Goal: Entertainment & Leisure: Consume media (video, audio)

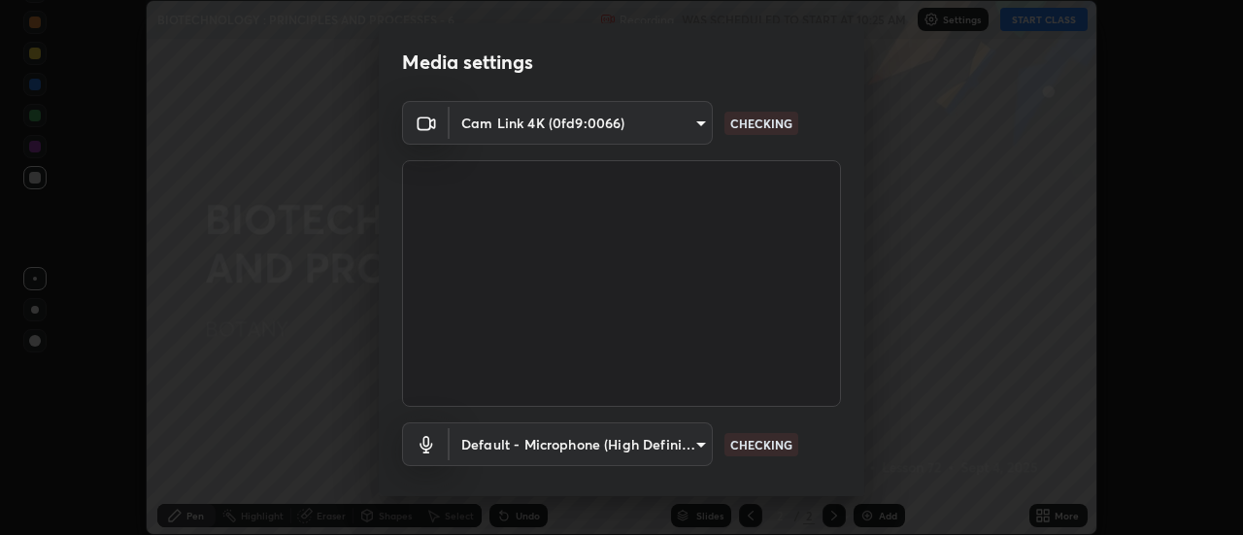
scroll to position [102, 0]
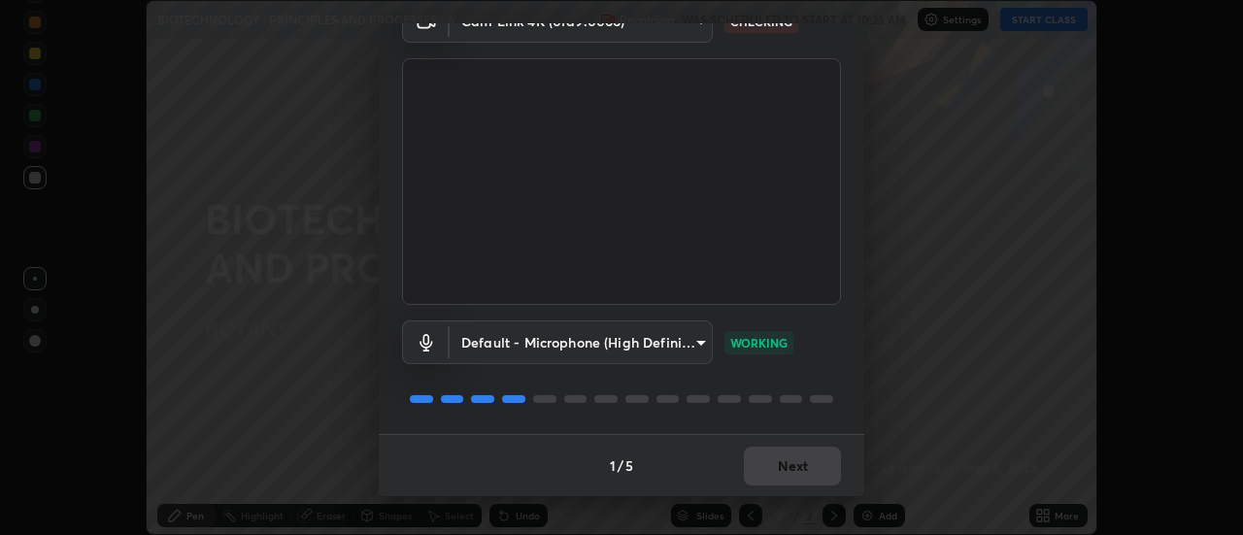
click at [806, 470] on div "1 / 5 Next" at bounding box center [621, 465] width 485 height 62
click at [803, 466] on div "1 / 5 Next" at bounding box center [621, 465] width 485 height 62
click at [814, 470] on div "1 / 5 Next" at bounding box center [621, 465] width 485 height 62
click at [814, 472] on div "1 / 5 Next" at bounding box center [621, 465] width 485 height 62
click at [798, 468] on button "Next" at bounding box center [792, 466] width 97 height 39
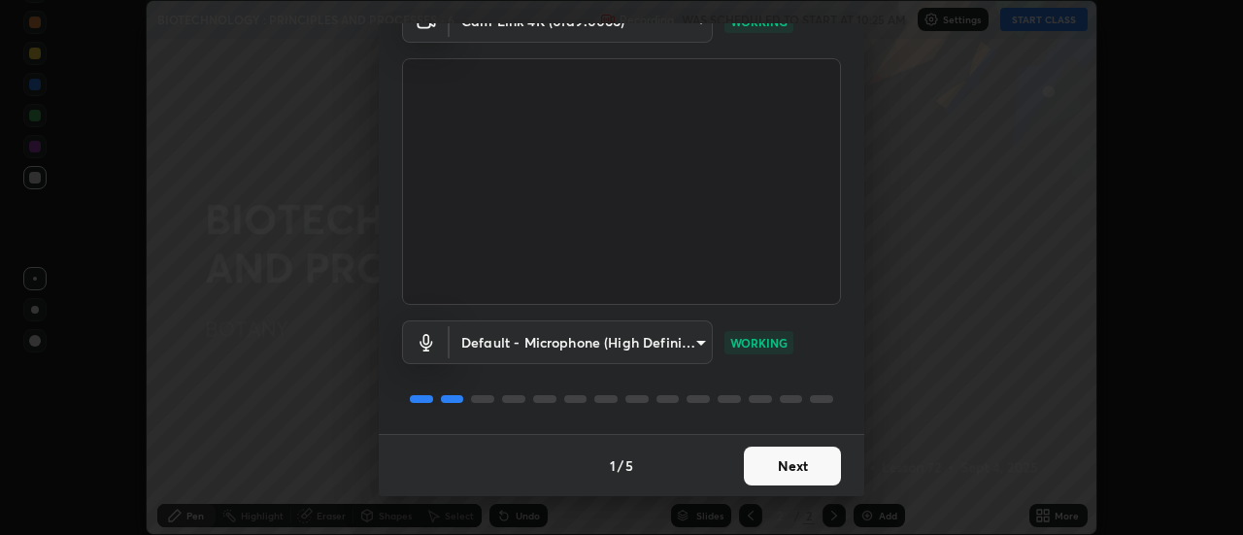
scroll to position [0, 0]
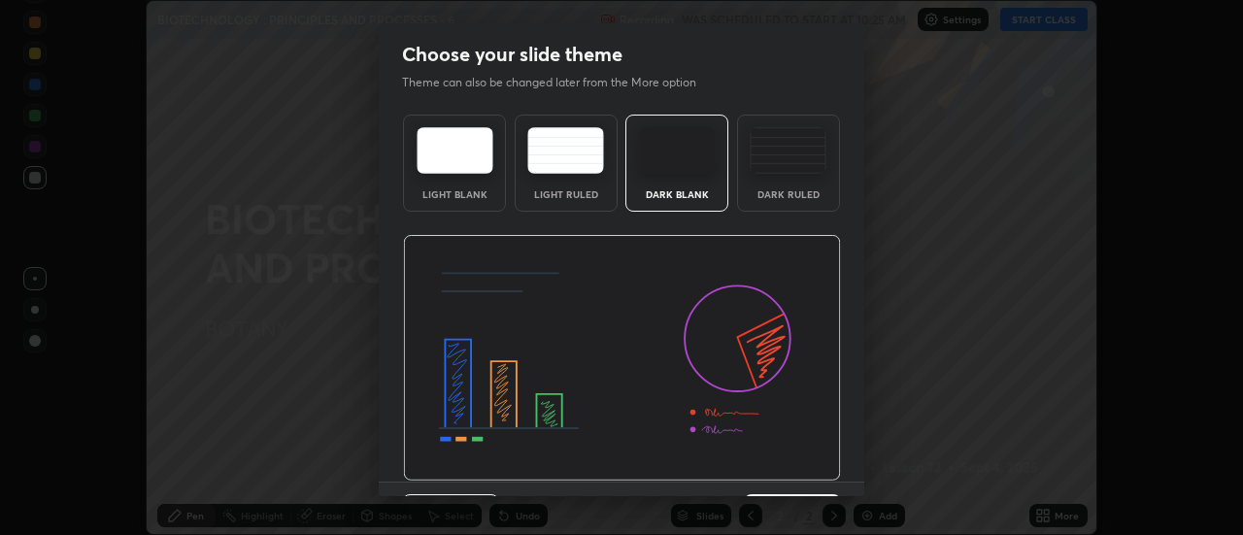
click at [814, 471] on img at bounding box center [622, 358] width 438 height 247
click at [822, 475] on img at bounding box center [622, 358] width 438 height 247
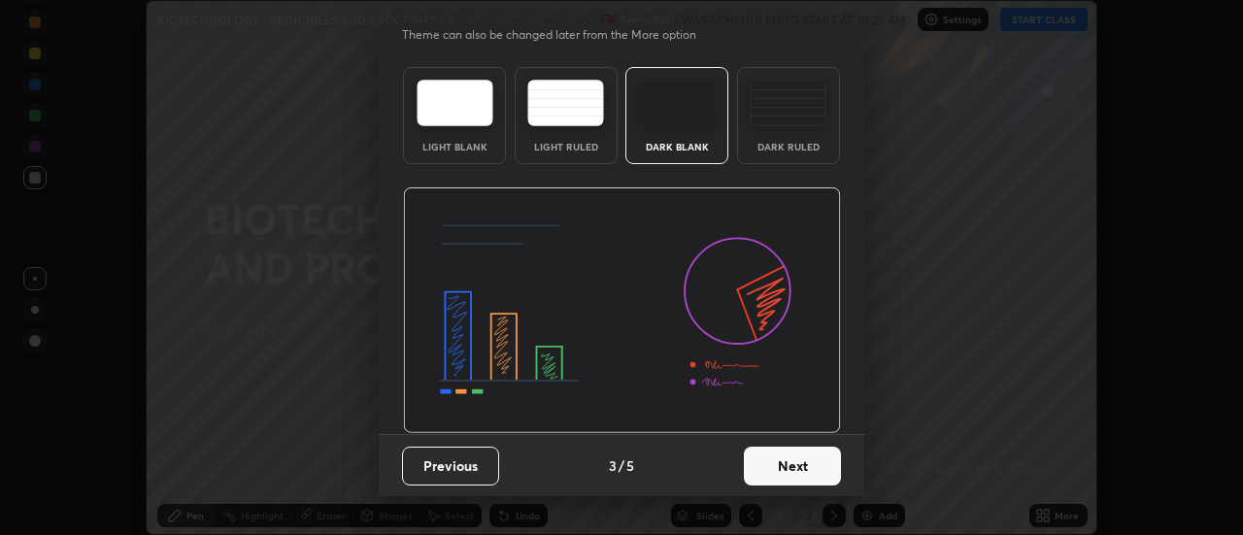
click at [803, 469] on button "Next" at bounding box center [792, 466] width 97 height 39
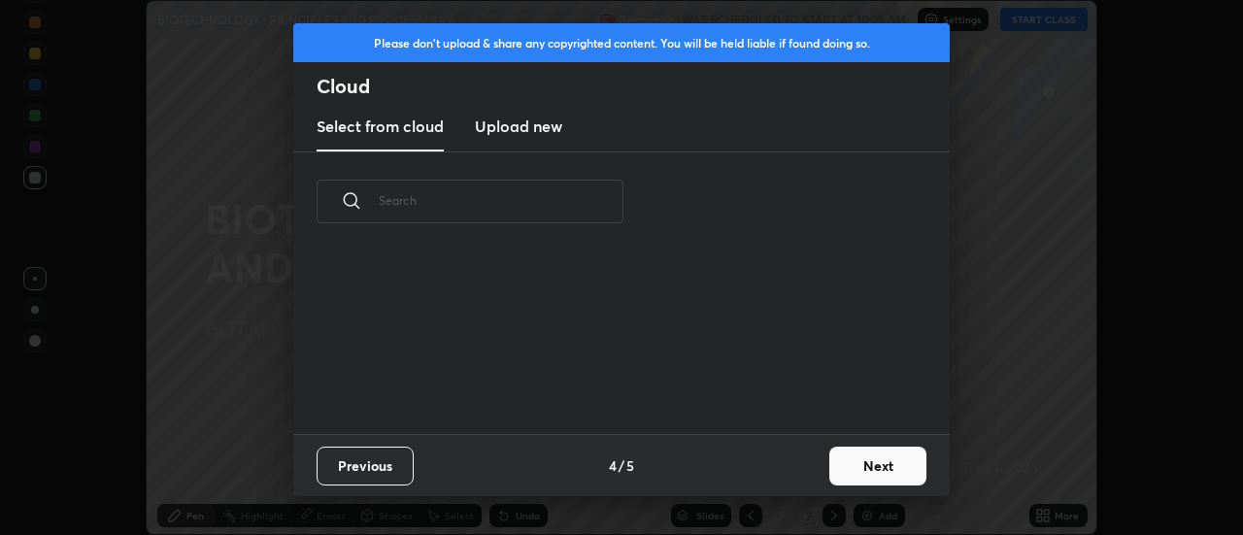
scroll to position [0, 0]
click at [816, 466] on div "Previous 4 / 5 Next" at bounding box center [621, 465] width 656 height 62
click at [875, 470] on button "Next" at bounding box center [877, 466] width 97 height 39
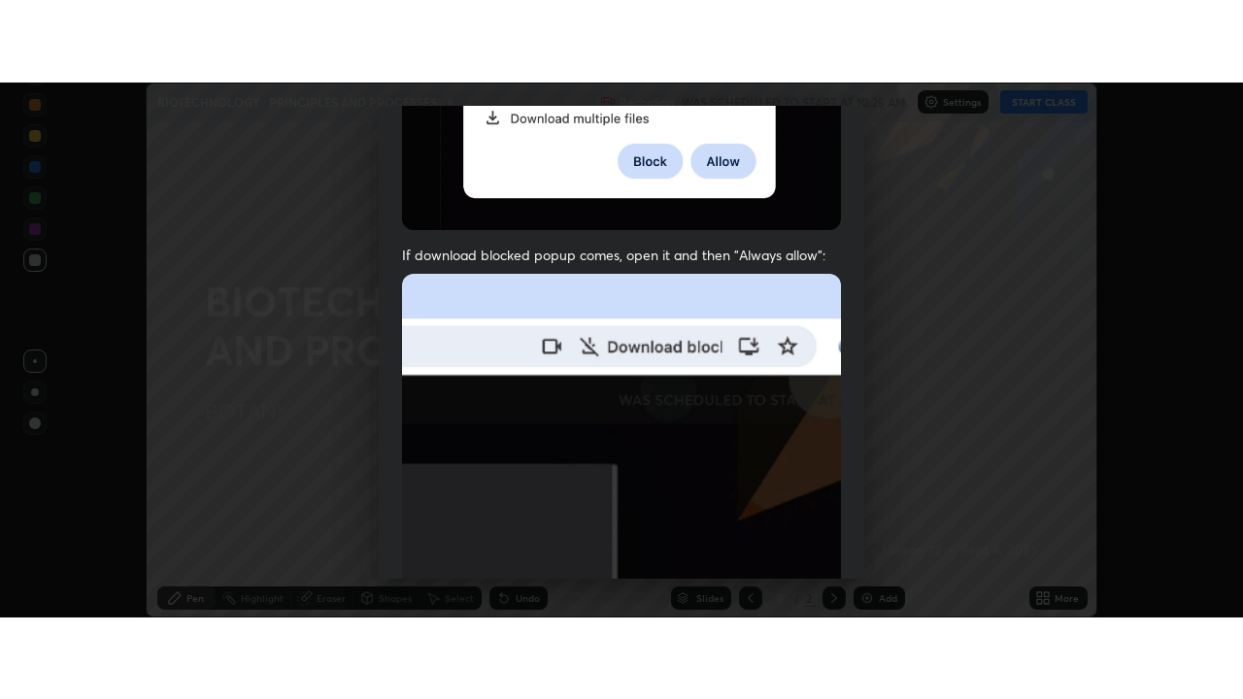
scroll to position [498, 0]
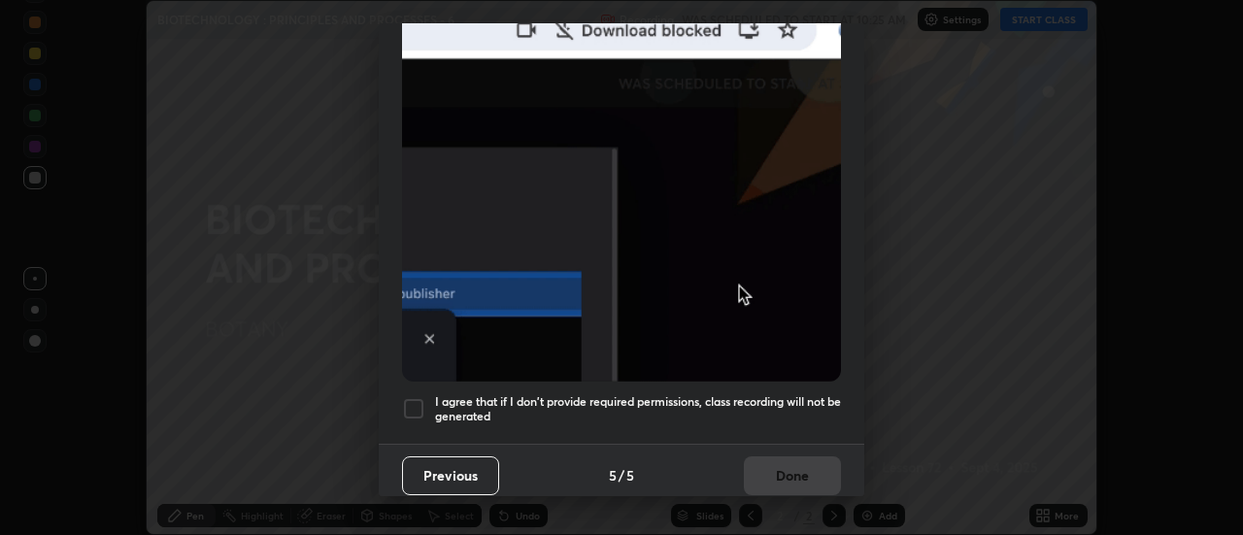
click at [417, 397] on div at bounding box center [413, 408] width 23 height 23
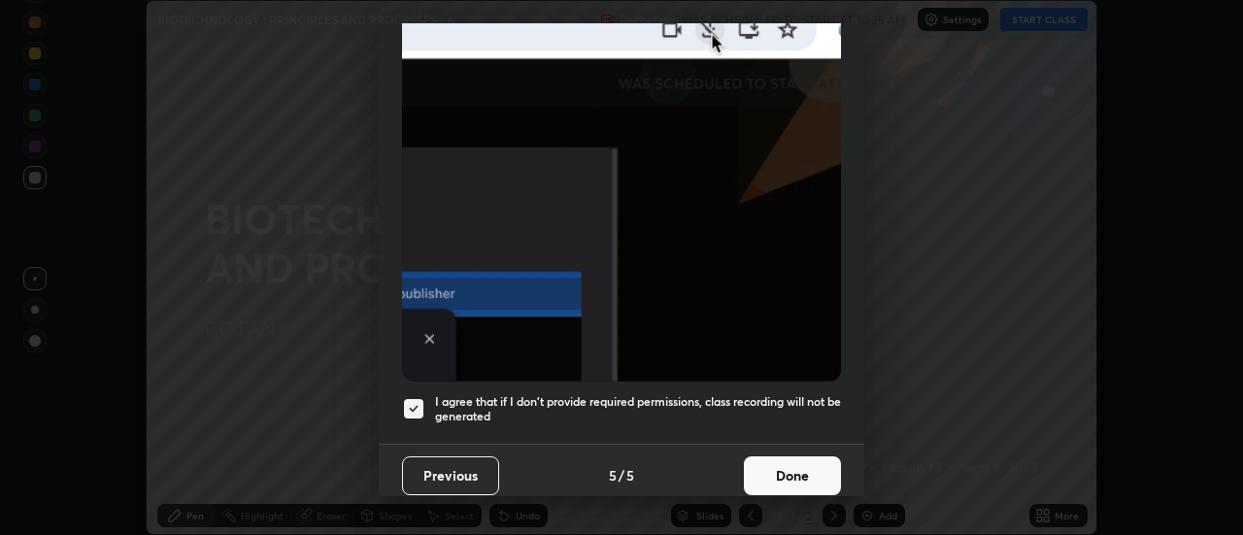
click at [803, 457] on button "Done" at bounding box center [792, 475] width 97 height 39
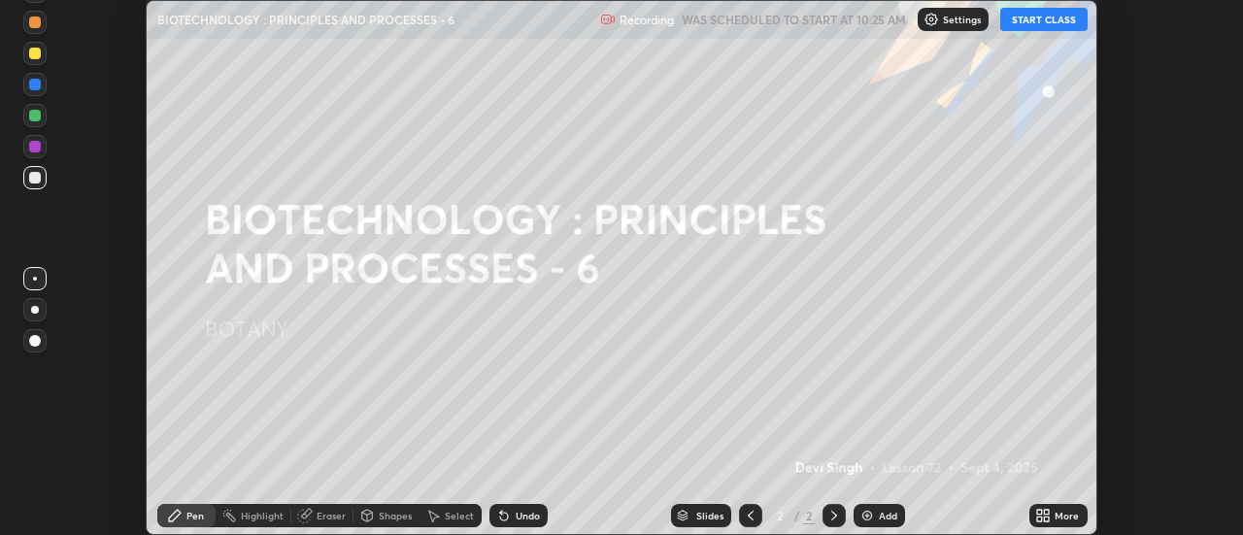
click at [1017, 16] on button "START CLASS" at bounding box center [1043, 19] width 87 height 23
click at [1053, 517] on div "More" at bounding box center [1058, 515] width 58 height 23
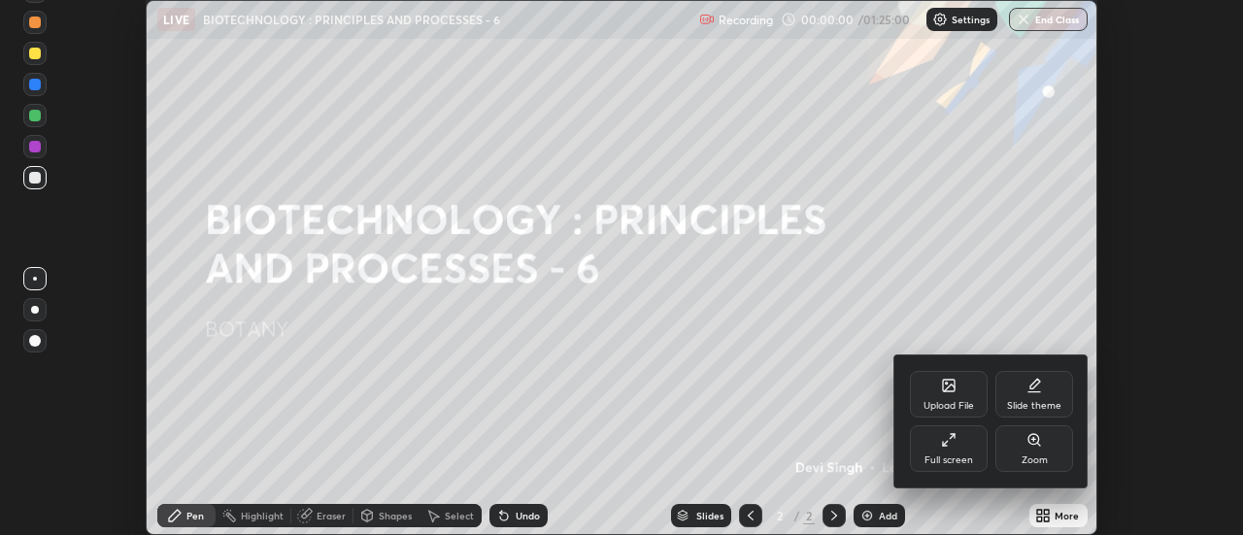
click at [949, 438] on icon at bounding box center [949, 440] width 16 height 16
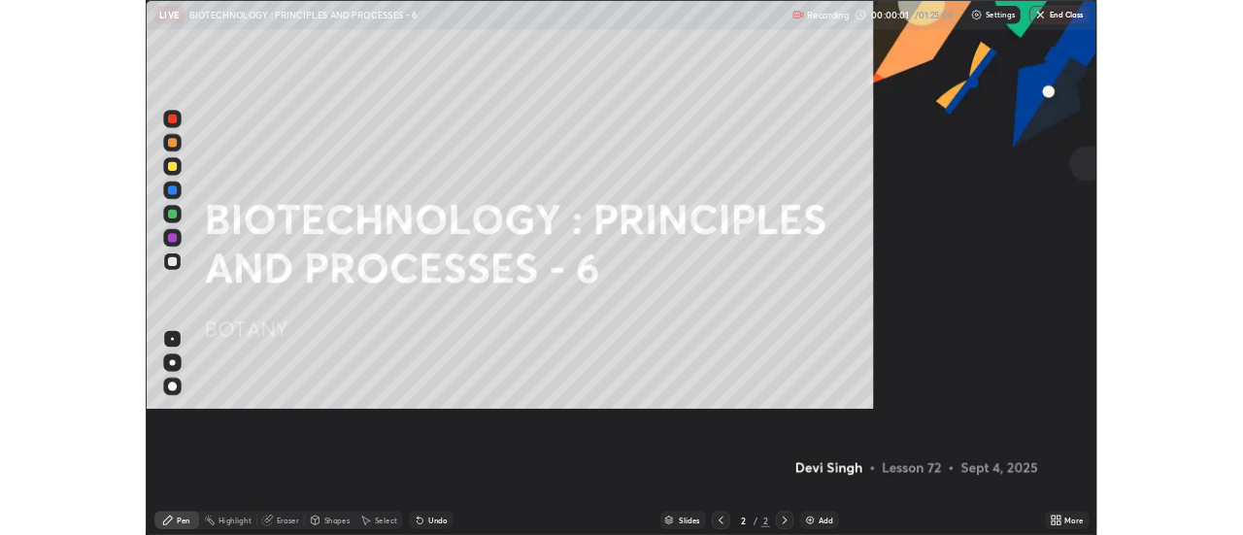
scroll to position [699, 1243]
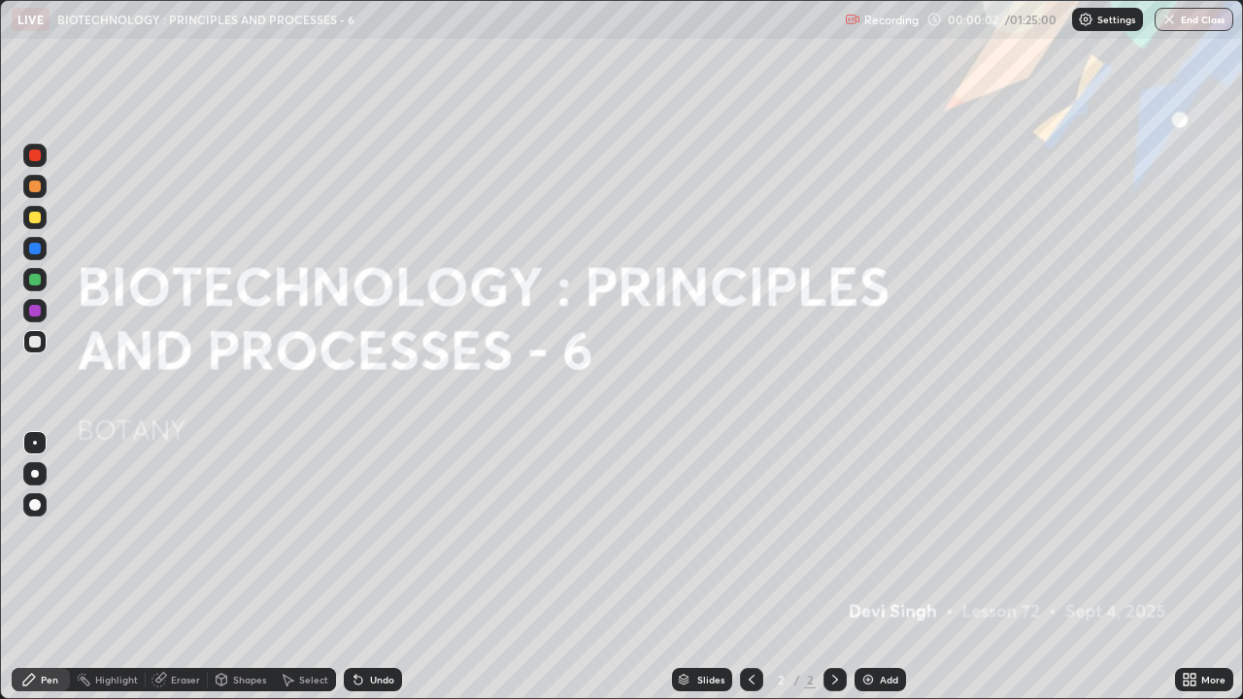
click at [1185, 534] on icon at bounding box center [1186, 676] width 5 height 5
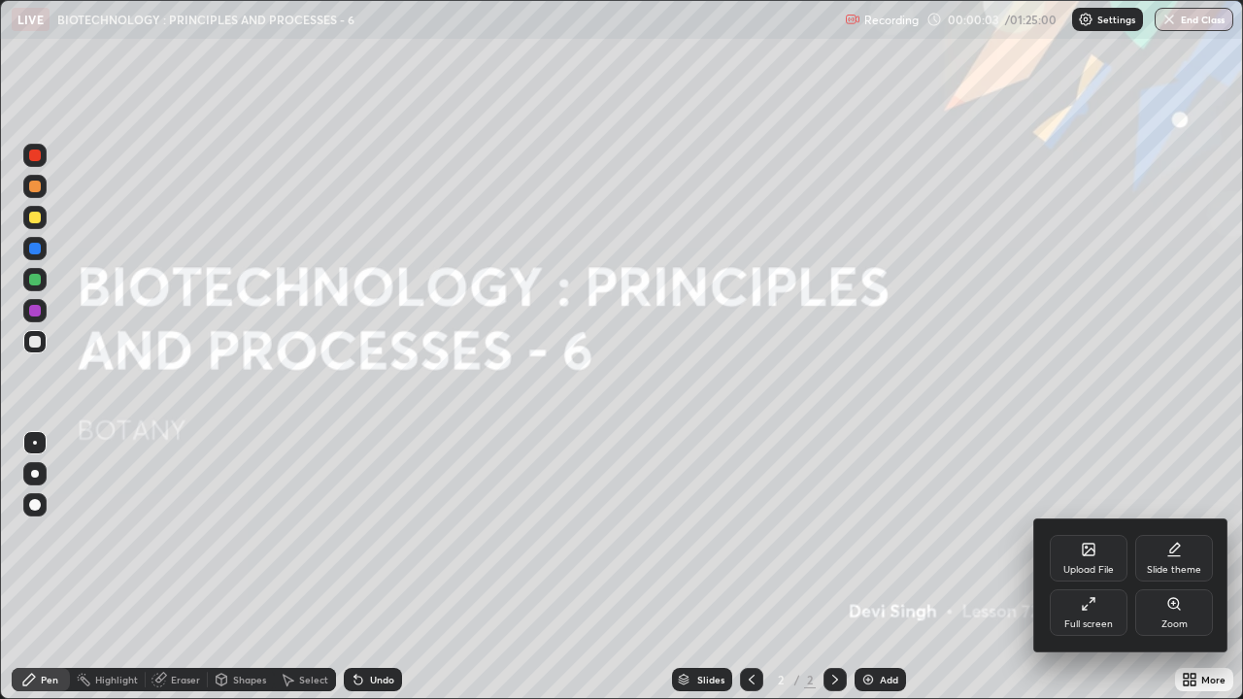
click at [1073, 534] on div "Full screen" at bounding box center [1088, 624] width 49 height 10
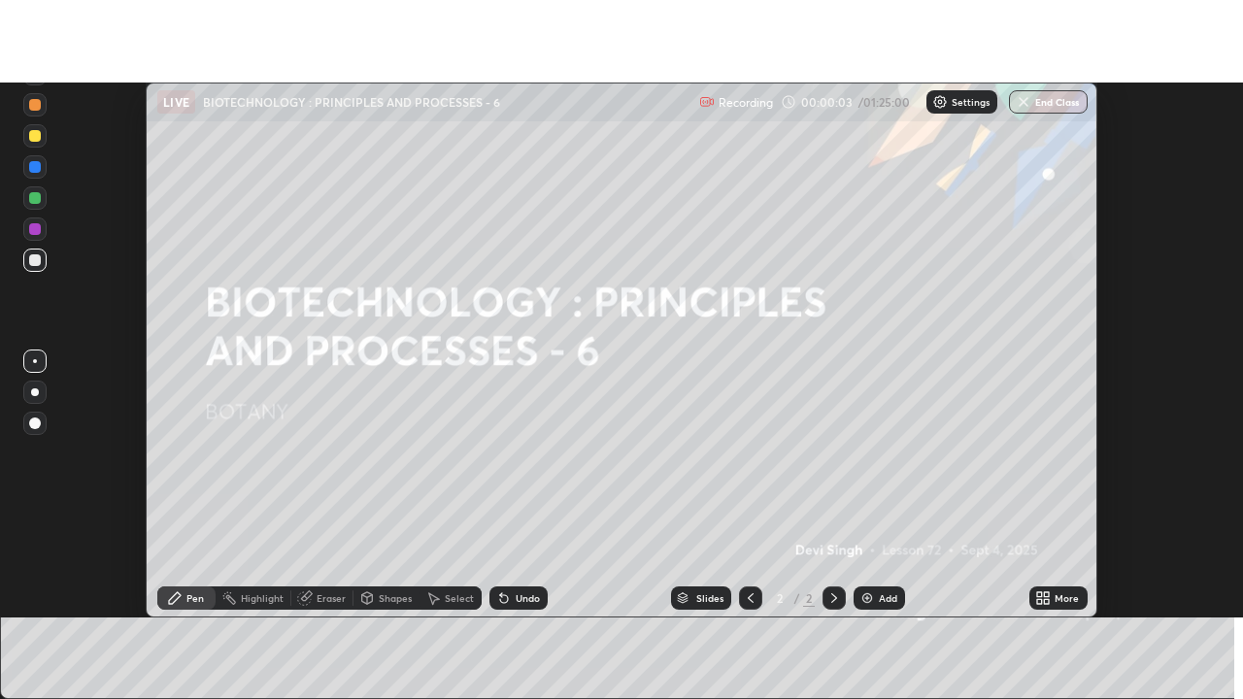
scroll to position [96556, 95848]
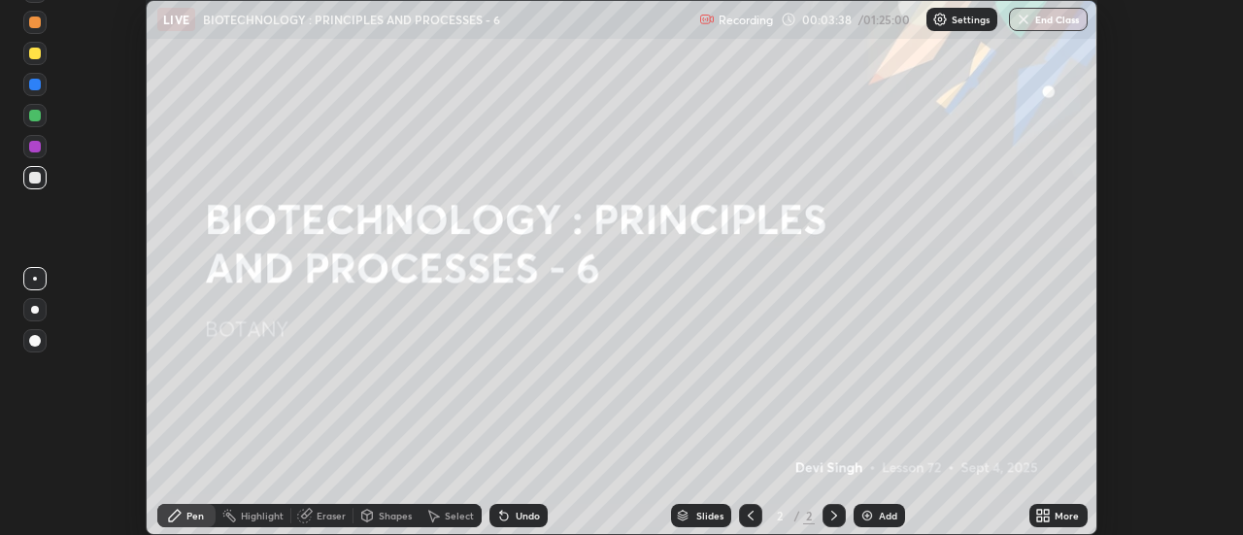
click at [1040, 518] on icon at bounding box center [1039, 519] width 5 height 5
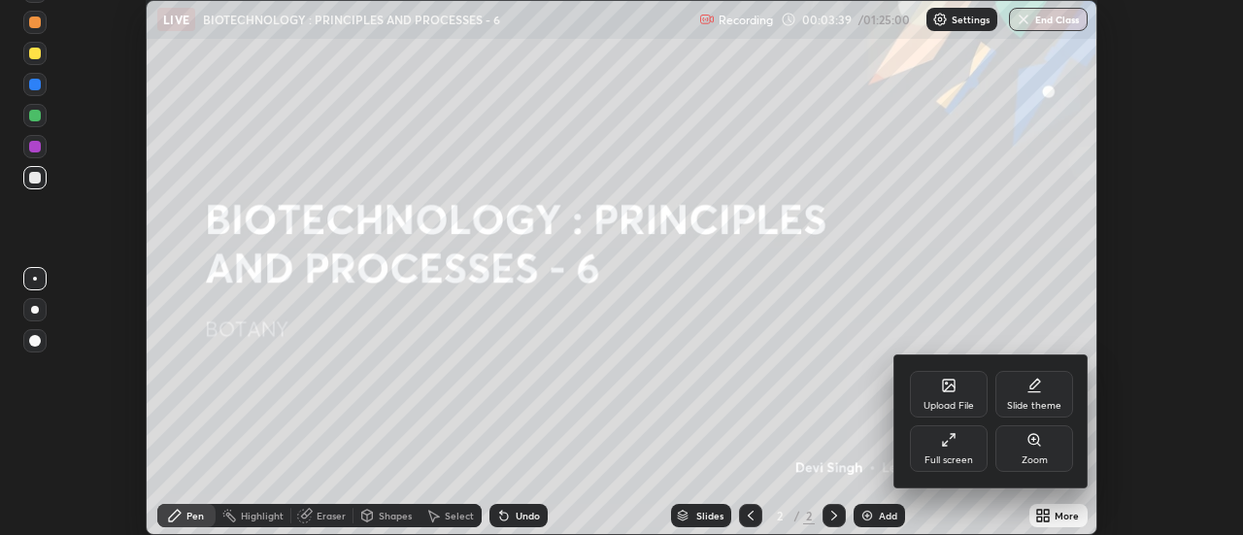
click at [947, 445] on icon at bounding box center [949, 440] width 16 height 16
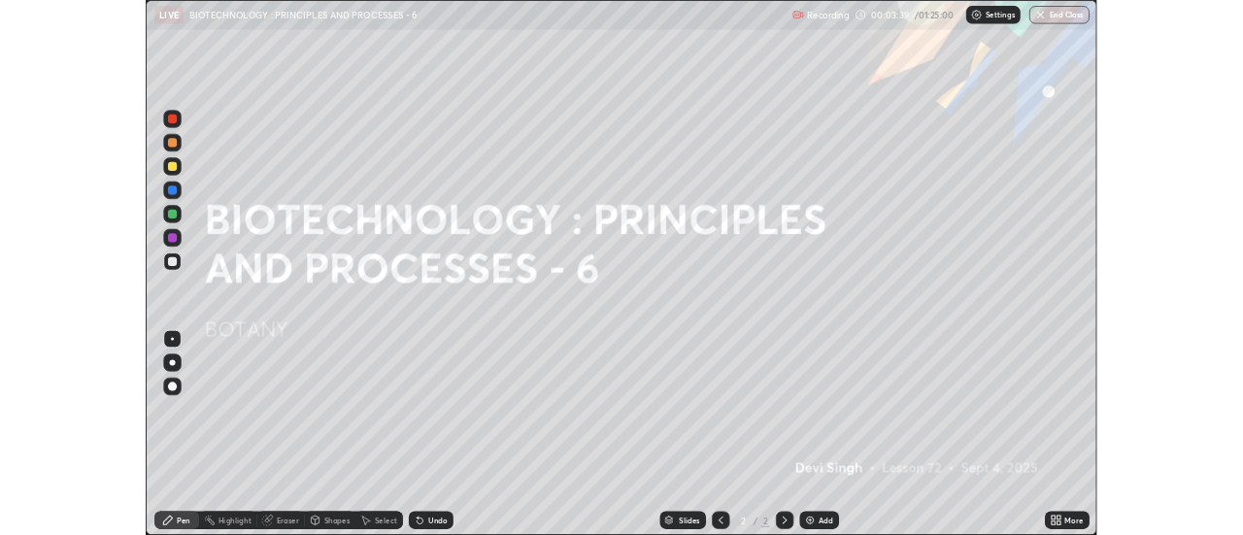
scroll to position [699, 1243]
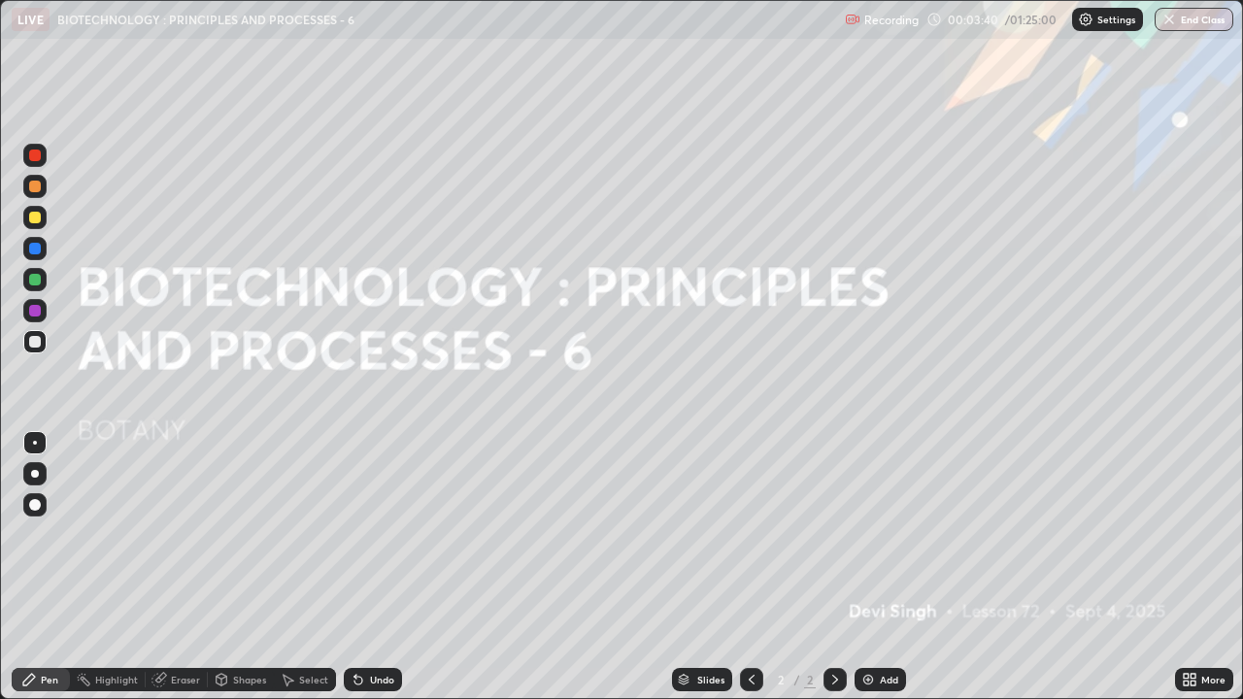
click at [881, 534] on div "Add" at bounding box center [889, 680] width 18 height 10
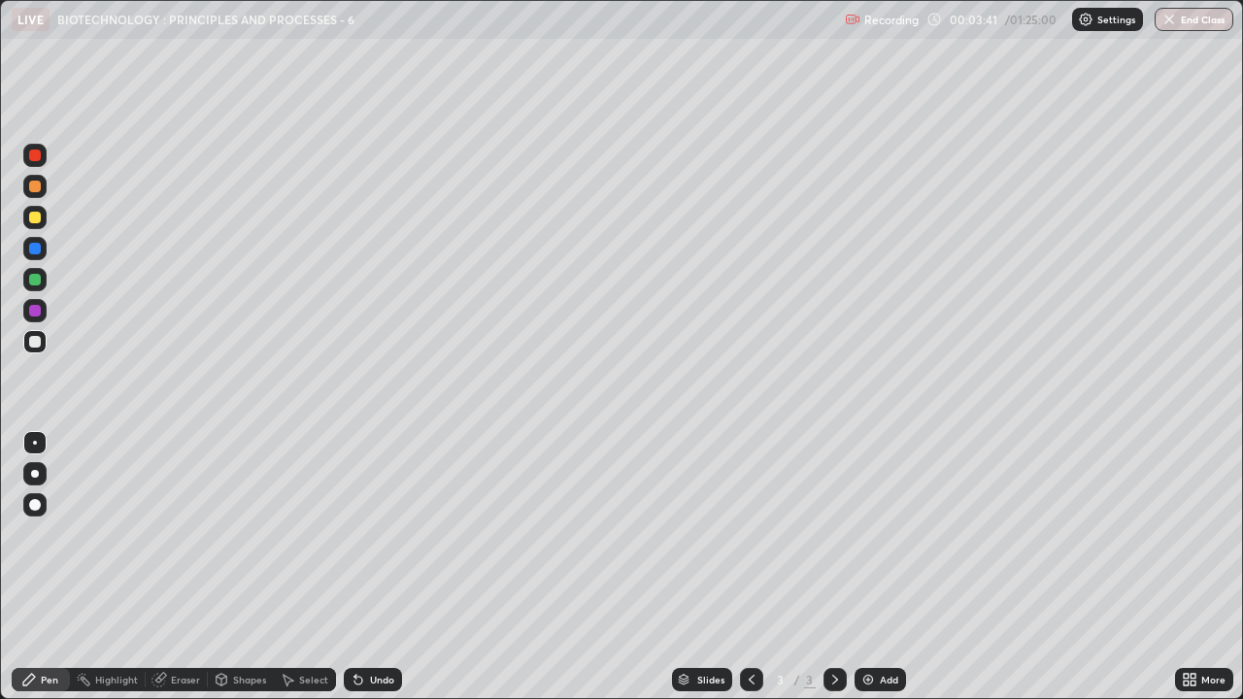
click at [38, 222] on div at bounding box center [35, 218] width 12 height 12
click at [25, 346] on div at bounding box center [34, 341] width 23 height 23
click at [373, 534] on div "Undo" at bounding box center [382, 680] width 24 height 10
click at [33, 219] on div at bounding box center [35, 218] width 12 height 12
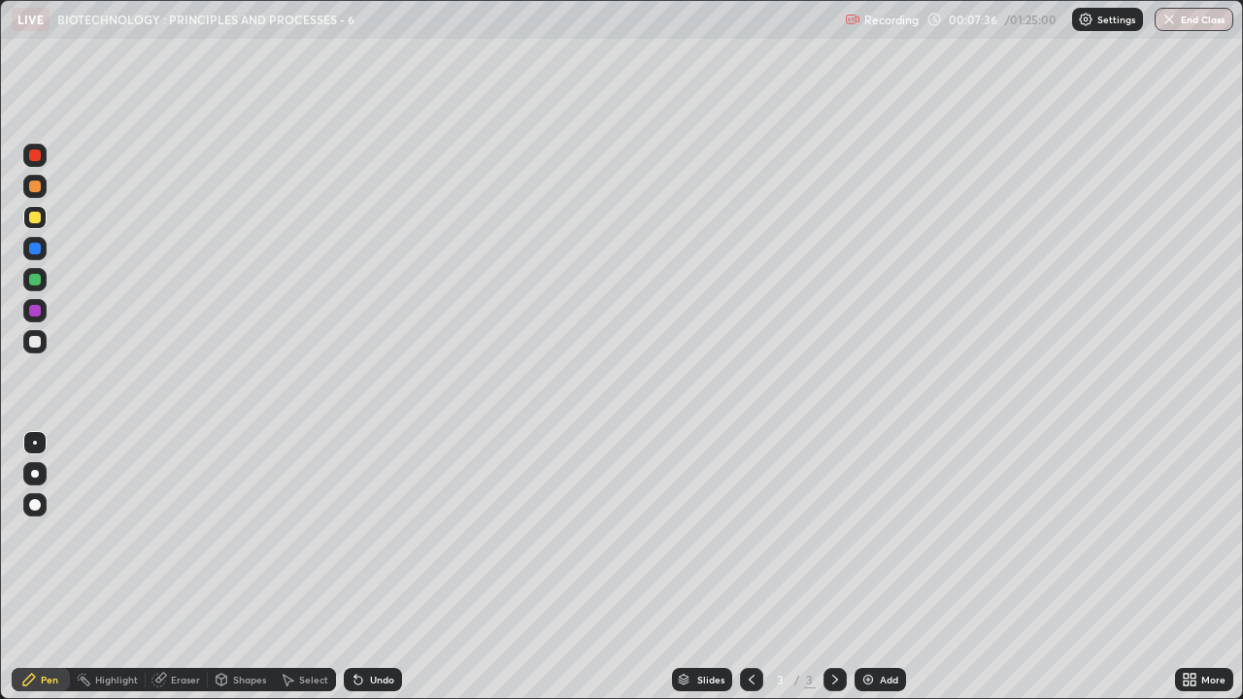
click at [30, 342] on div at bounding box center [35, 342] width 12 height 12
click at [373, 534] on div "Undo" at bounding box center [382, 680] width 24 height 10
click at [182, 534] on div "Eraser" at bounding box center [185, 680] width 29 height 10
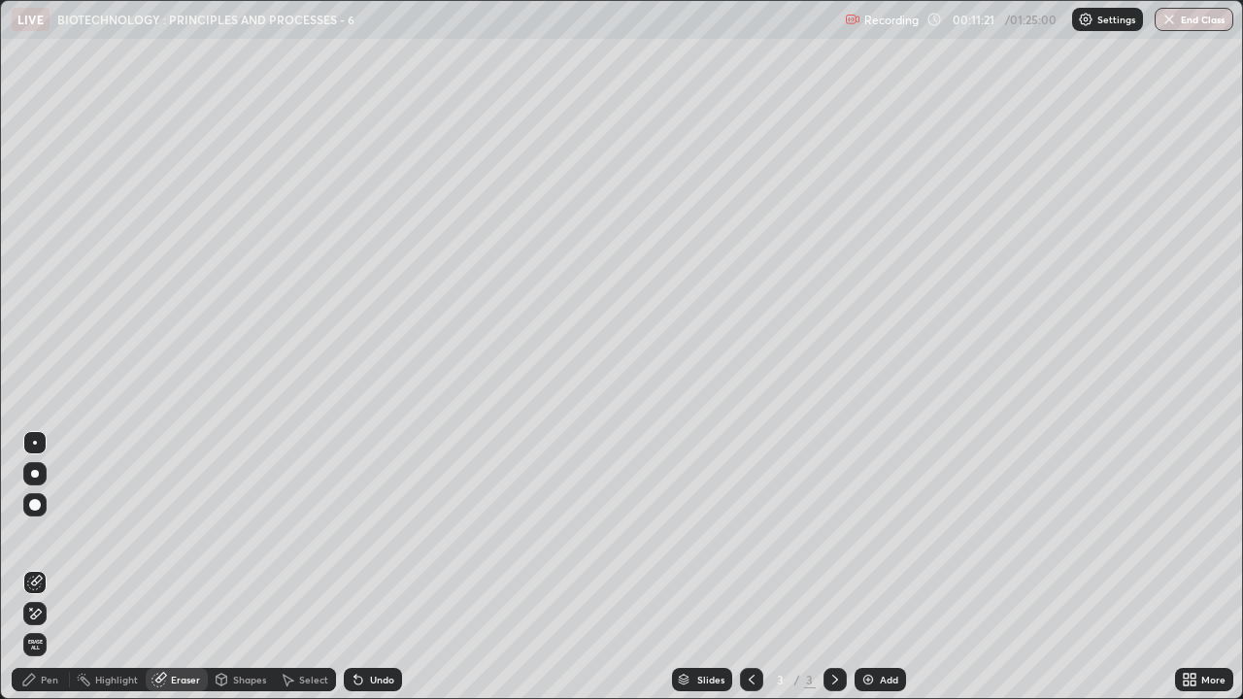
click at [45, 534] on div "Pen" at bounding box center [49, 680] width 17 height 10
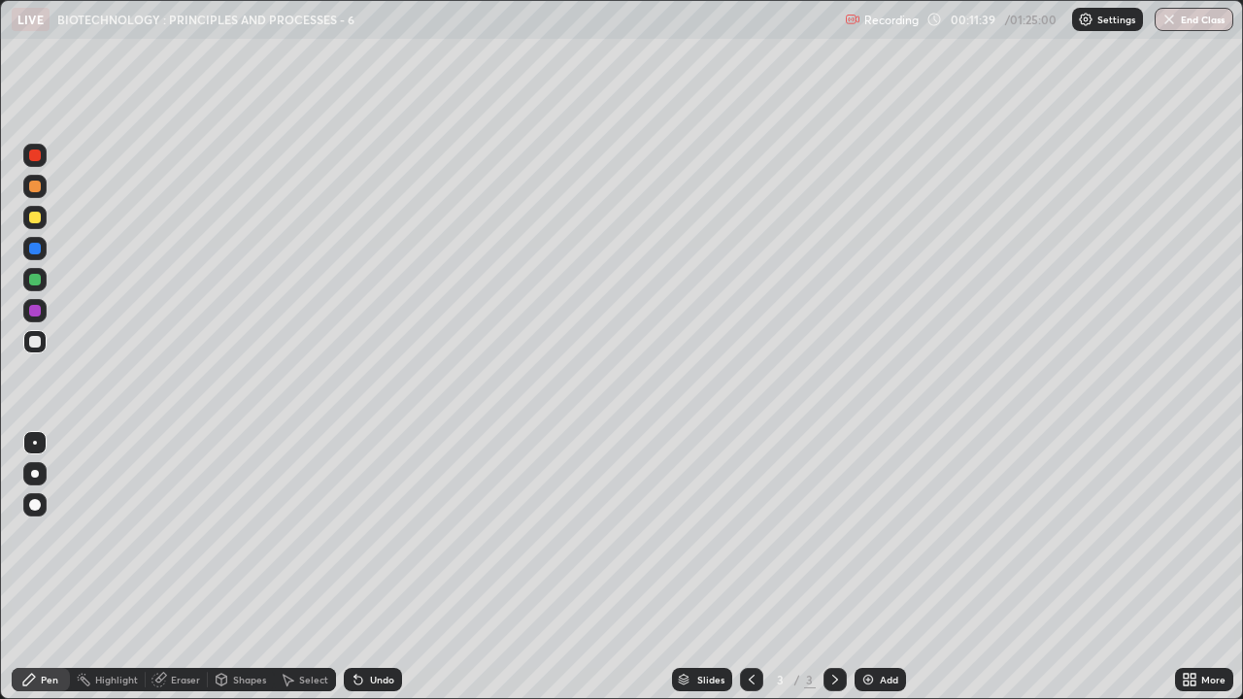
click at [1192, 534] on icon at bounding box center [1192, 683] width 5 height 5
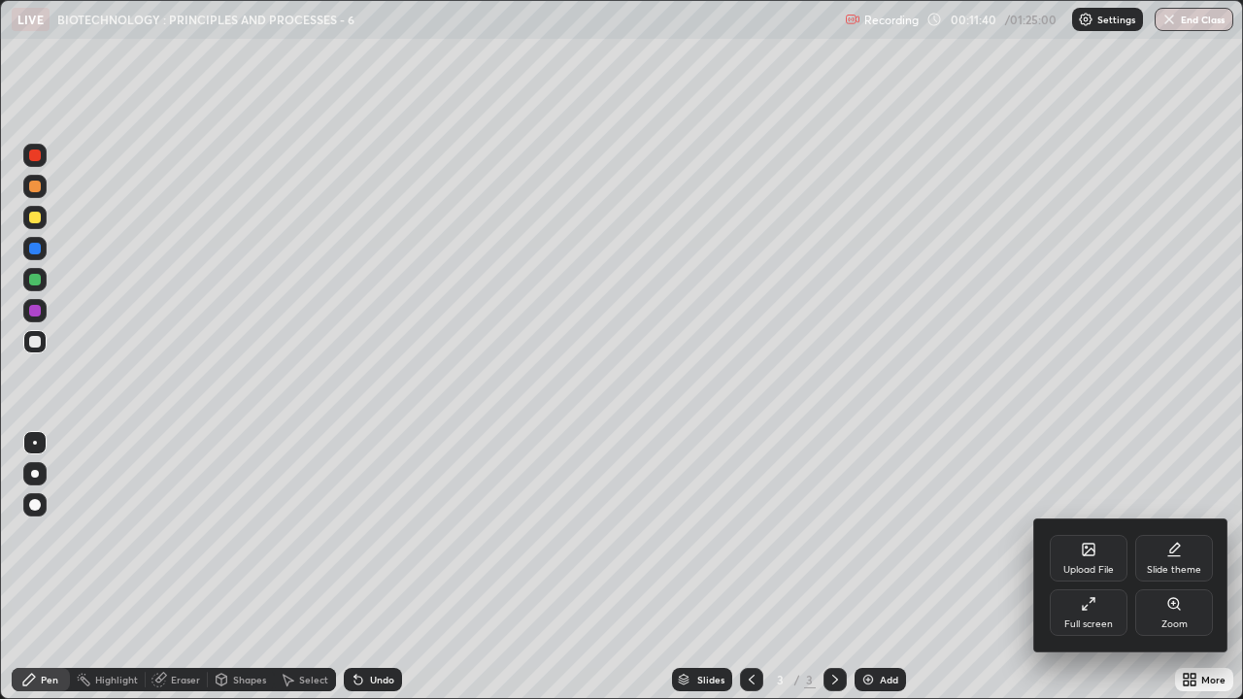
click at [1101, 534] on div "Full screen" at bounding box center [1089, 612] width 78 height 47
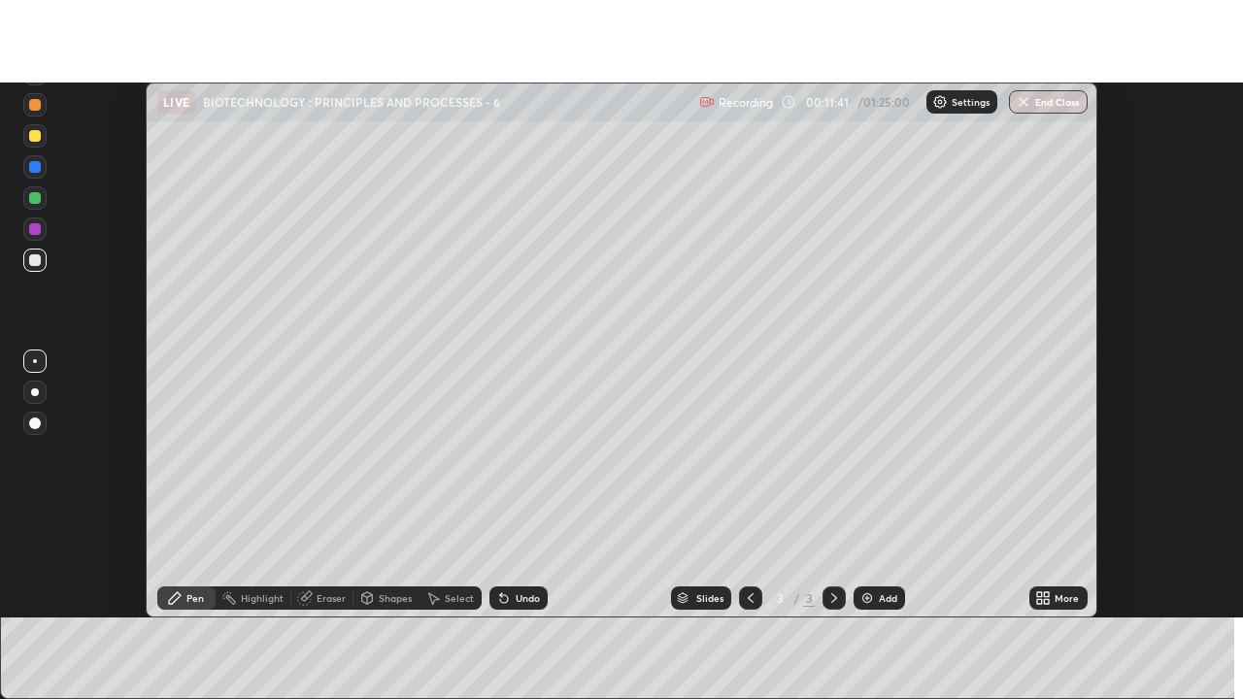
scroll to position [96556, 95848]
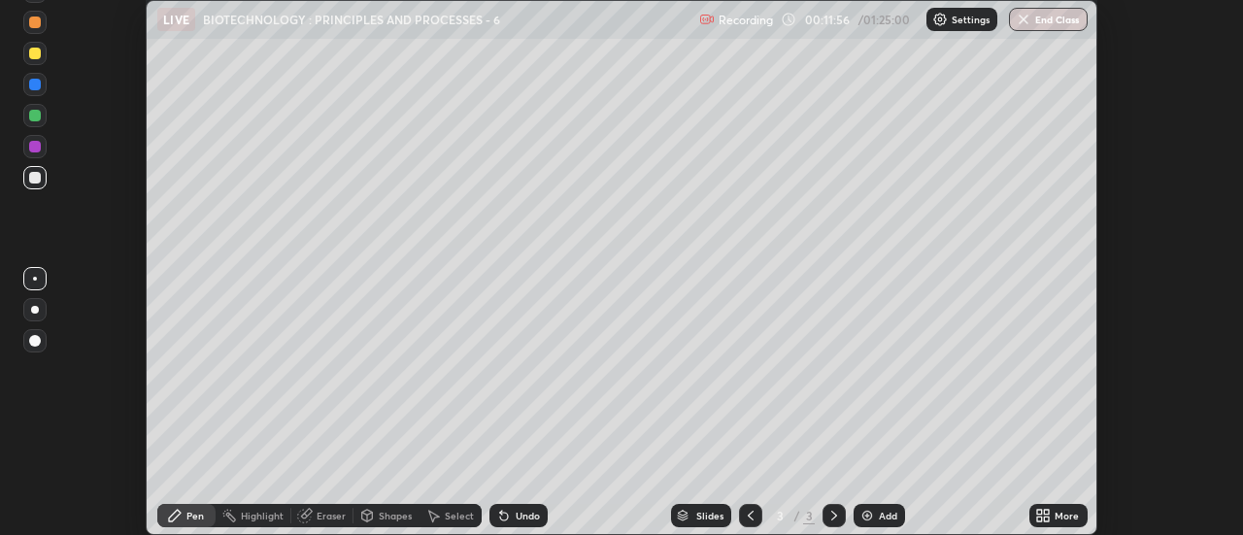
click at [1056, 512] on div "More" at bounding box center [1066, 516] width 24 height 10
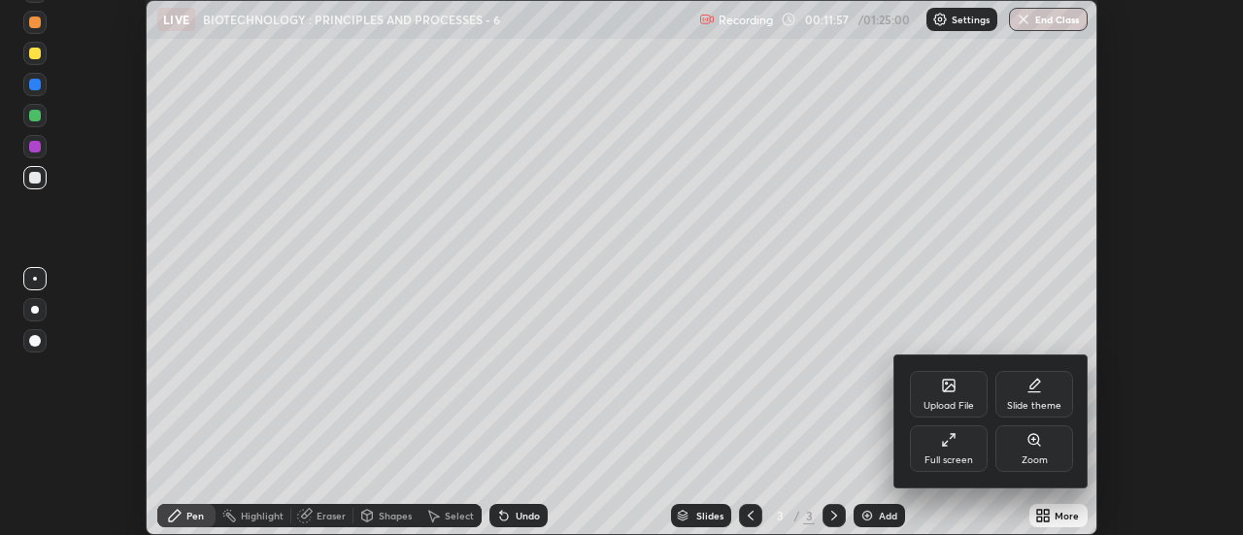
click at [955, 451] on div "Full screen" at bounding box center [949, 448] width 78 height 47
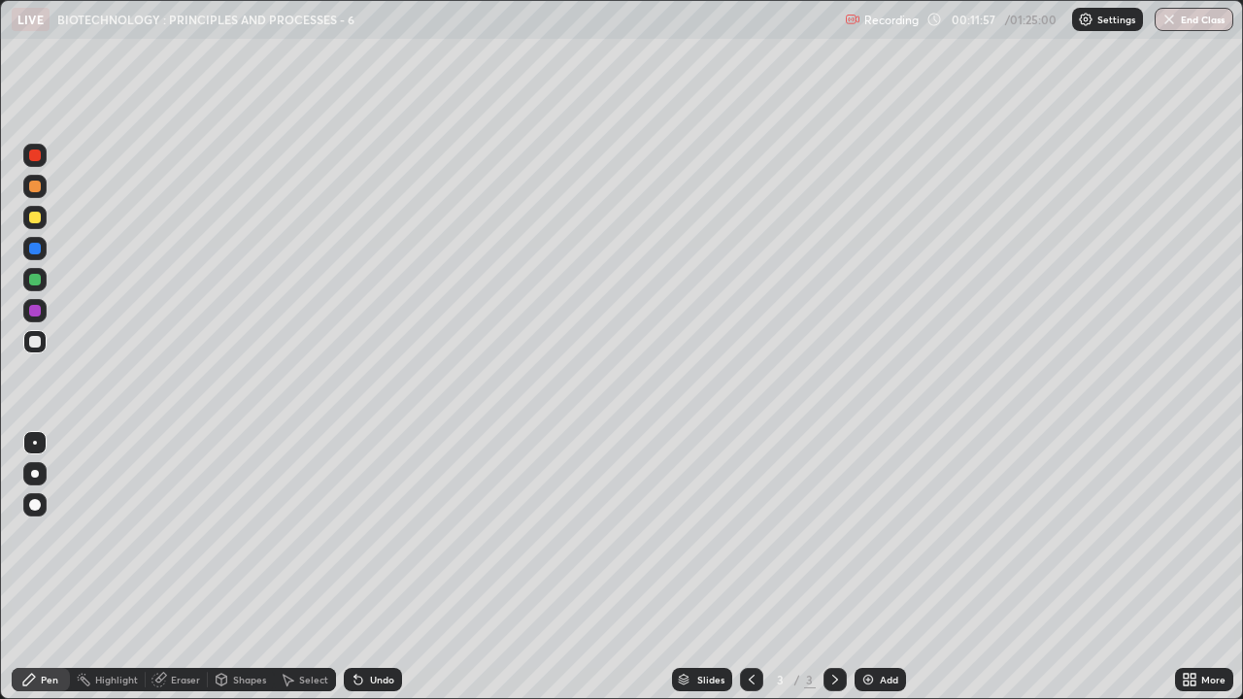
scroll to position [699, 1243]
click at [176, 534] on div "Eraser" at bounding box center [185, 680] width 29 height 10
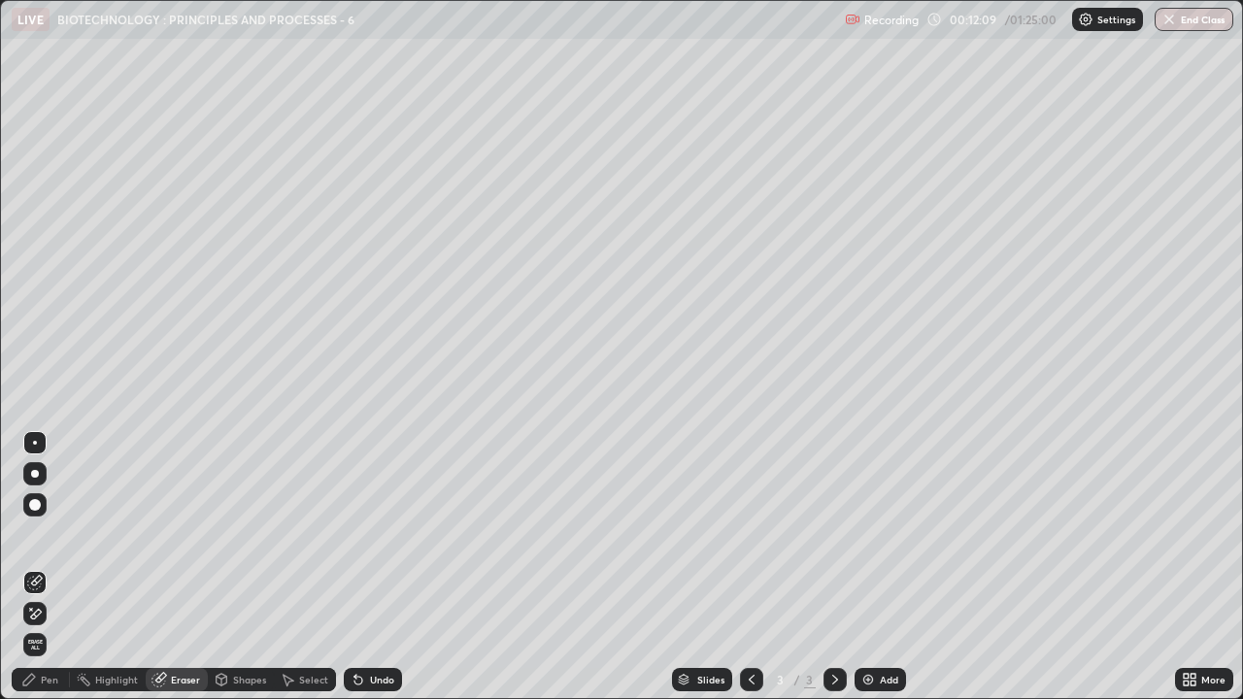
click at [35, 534] on div "Pen" at bounding box center [41, 679] width 58 height 23
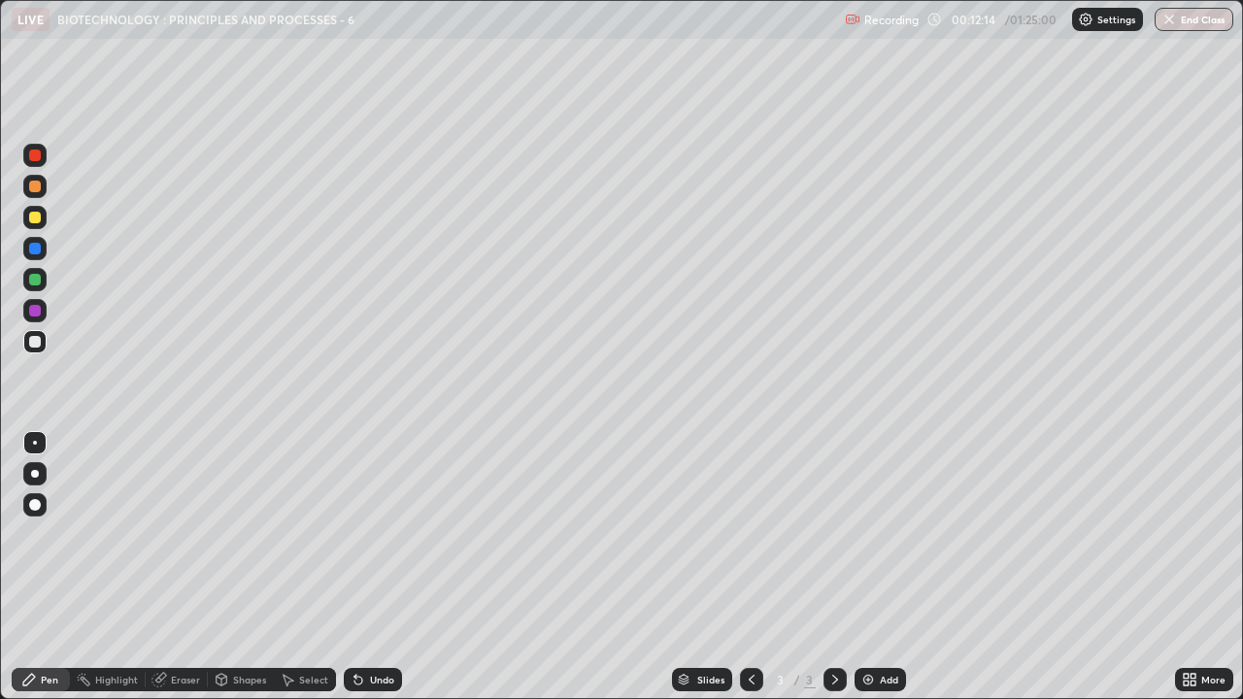
click at [871, 534] on img at bounding box center [868, 680] width 16 height 16
click at [35, 218] on div at bounding box center [35, 218] width 12 height 12
click at [35, 341] on div at bounding box center [35, 342] width 12 height 12
click at [35, 218] on div at bounding box center [35, 218] width 12 height 12
click at [37, 343] on div at bounding box center [35, 342] width 12 height 12
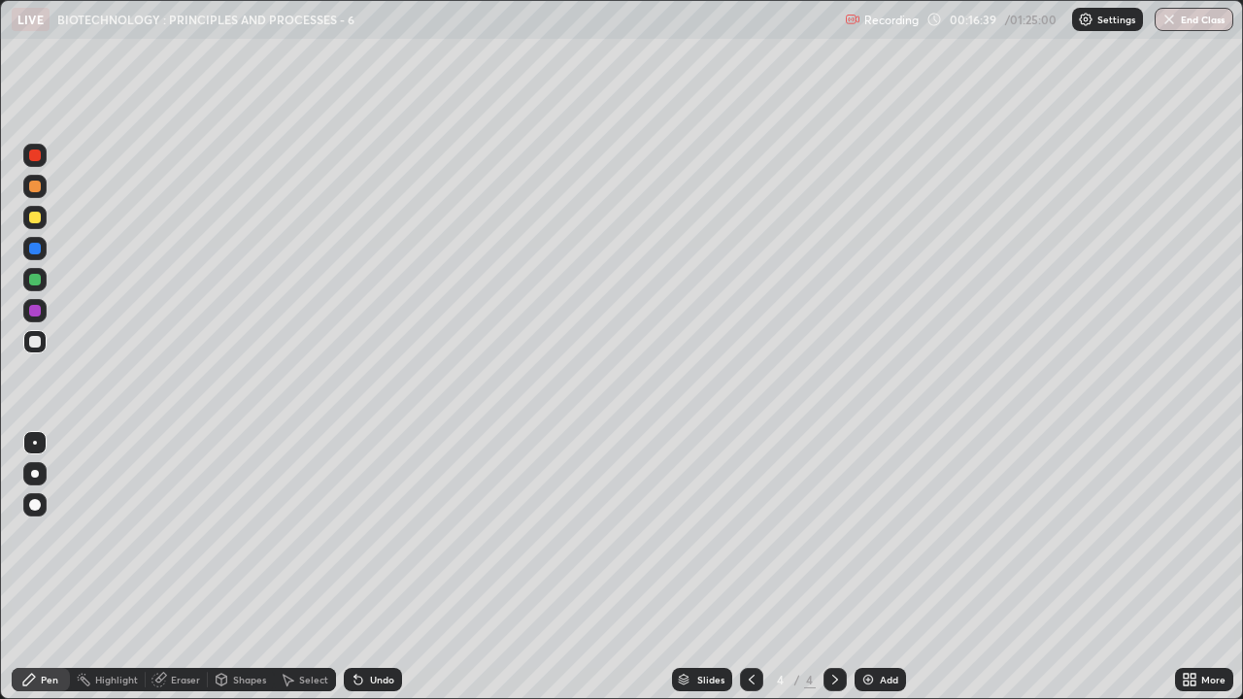
click at [33, 218] on div at bounding box center [35, 218] width 12 height 12
click at [866, 534] on img at bounding box center [868, 680] width 16 height 16
click at [40, 342] on div at bounding box center [35, 342] width 12 height 12
click at [242, 534] on div "Shapes" at bounding box center [249, 680] width 33 height 10
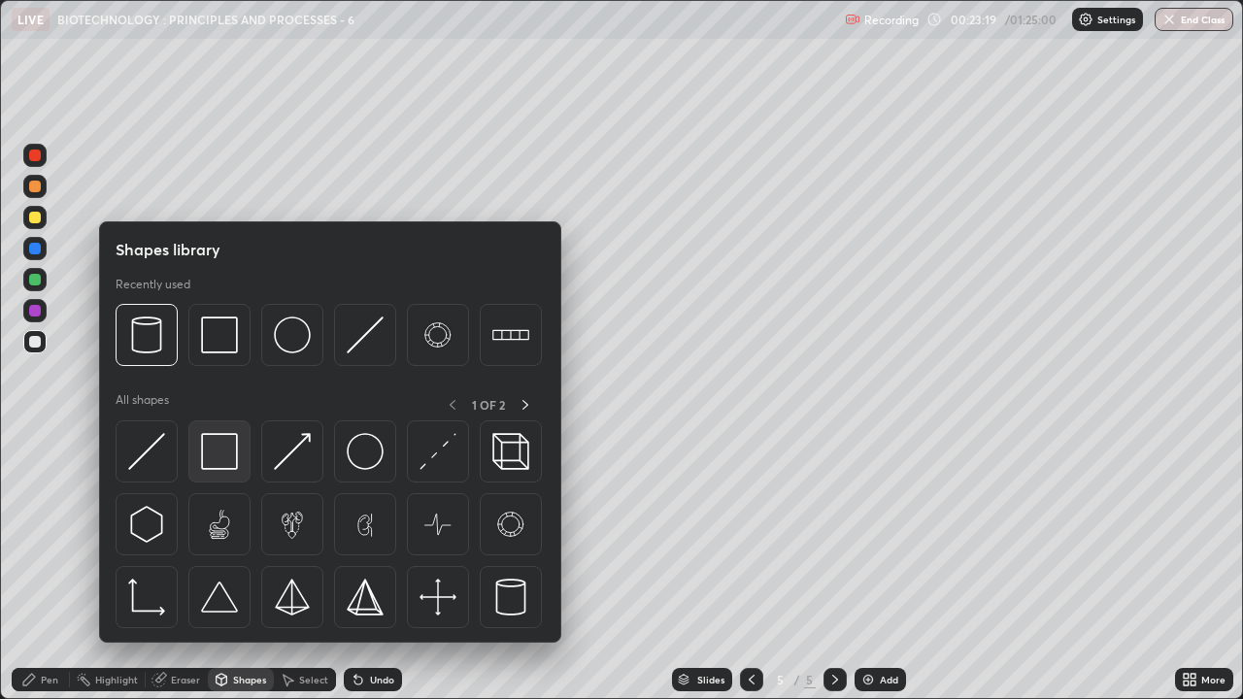
click at [226, 464] on img at bounding box center [219, 451] width 37 height 37
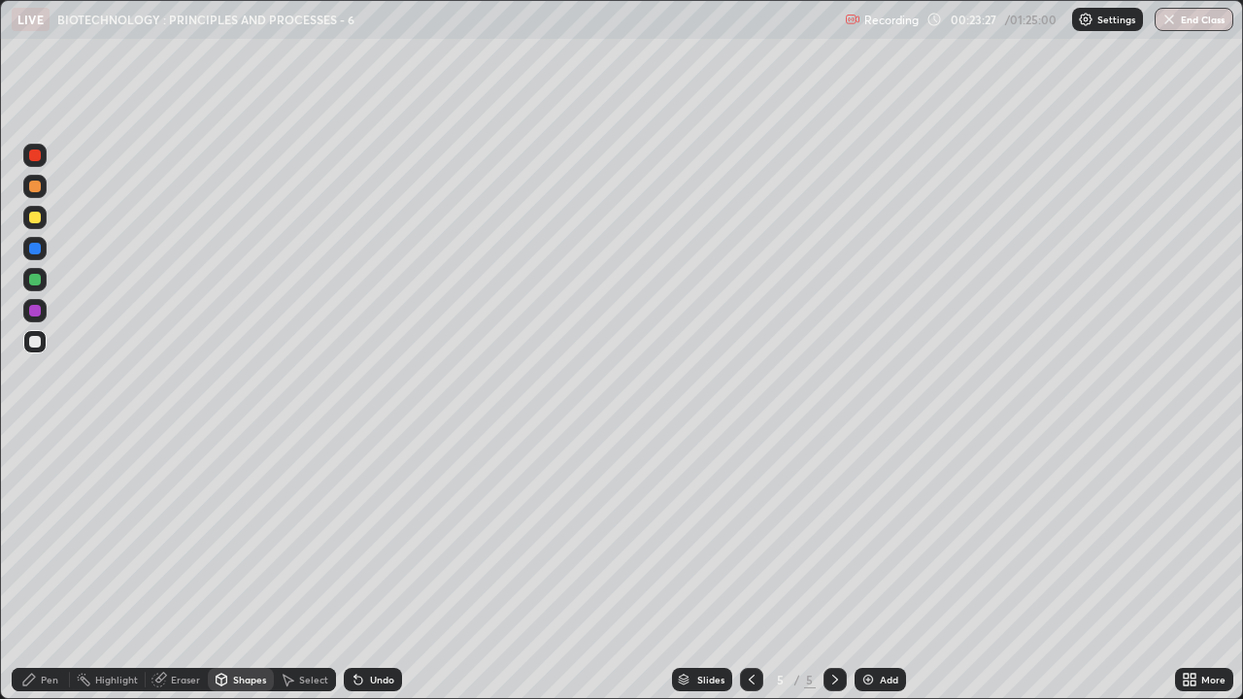
click at [49, 534] on div "Pen" at bounding box center [49, 680] width 17 height 10
click at [233, 534] on div "Shapes" at bounding box center [249, 680] width 33 height 10
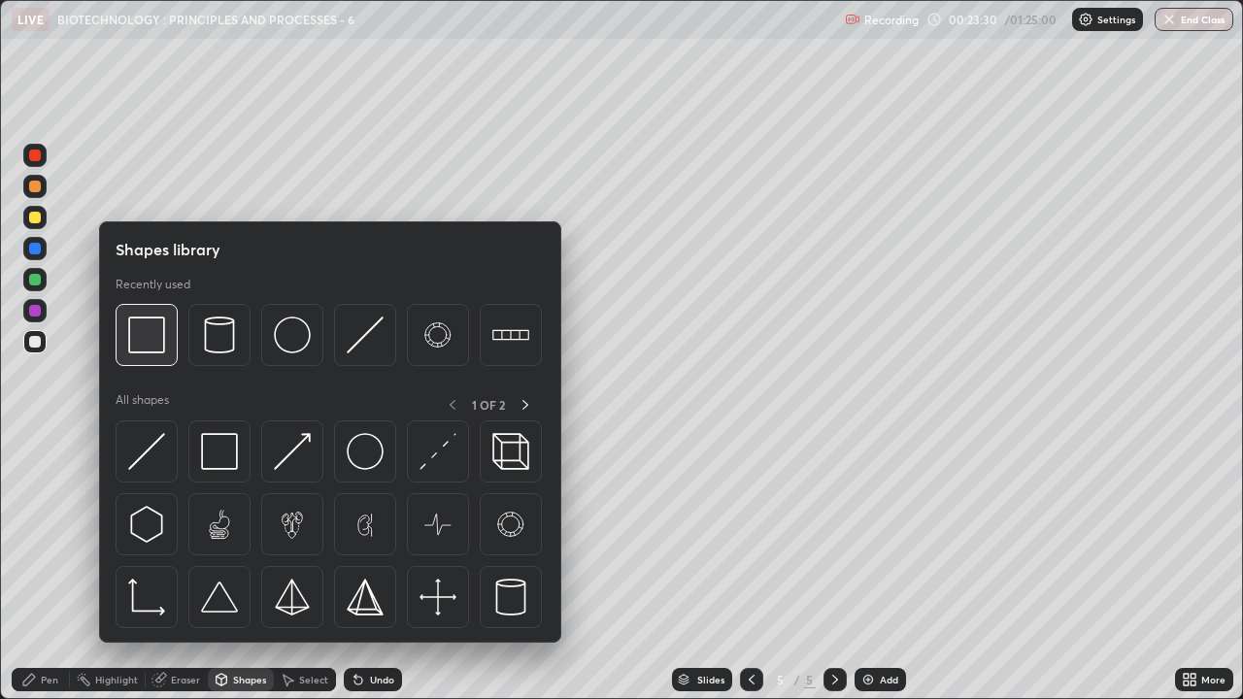
click at [153, 350] on img at bounding box center [146, 335] width 37 height 37
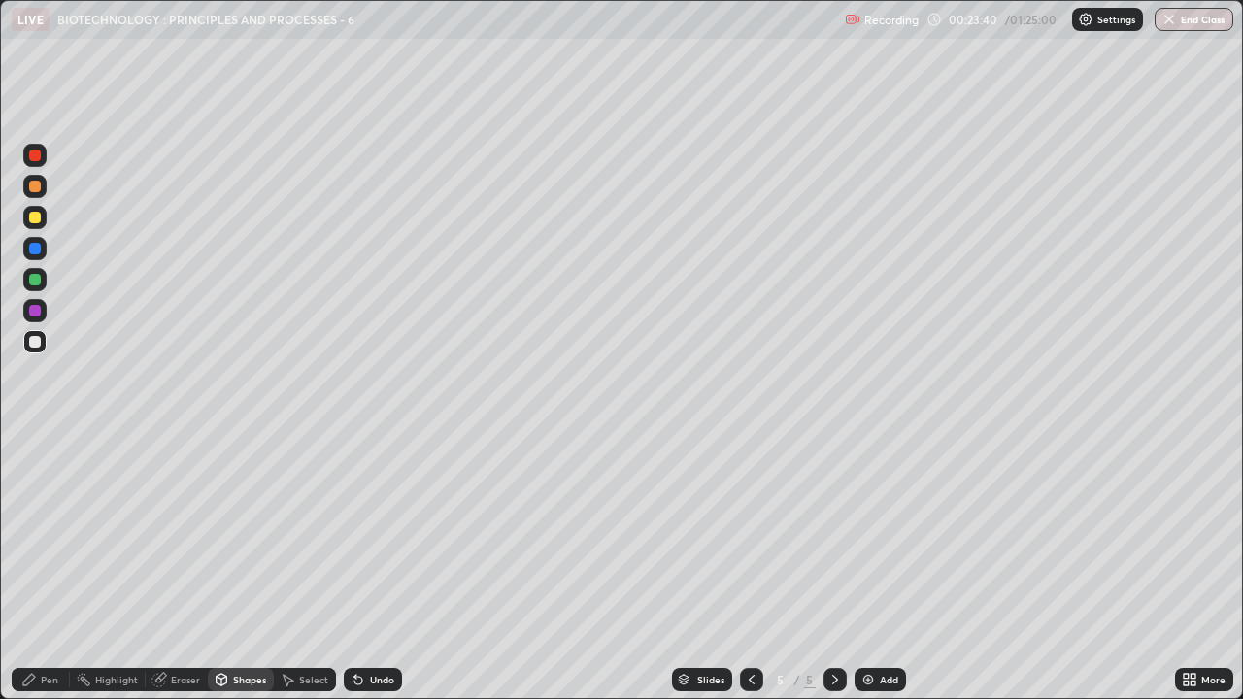
click at [38, 534] on div "Pen" at bounding box center [41, 679] width 58 height 23
click at [32, 220] on div at bounding box center [35, 218] width 12 height 12
click at [40, 342] on div at bounding box center [35, 342] width 12 height 12
click at [38, 217] on div at bounding box center [35, 218] width 12 height 12
click at [360, 534] on icon at bounding box center [358, 680] width 16 height 16
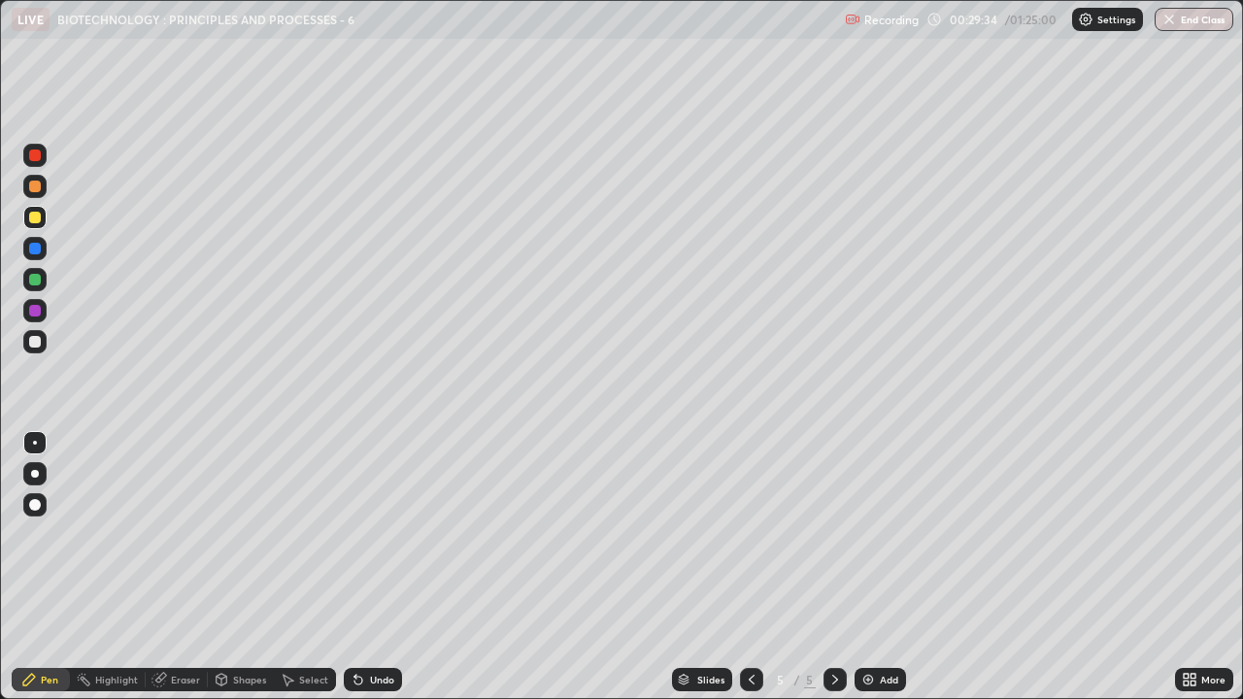
click at [361, 534] on icon at bounding box center [358, 680] width 16 height 16
click at [34, 346] on div at bounding box center [35, 342] width 12 height 12
click at [33, 279] on div at bounding box center [35, 280] width 12 height 12
click at [34, 217] on div at bounding box center [35, 218] width 12 height 12
click at [868, 534] on img at bounding box center [868, 680] width 16 height 16
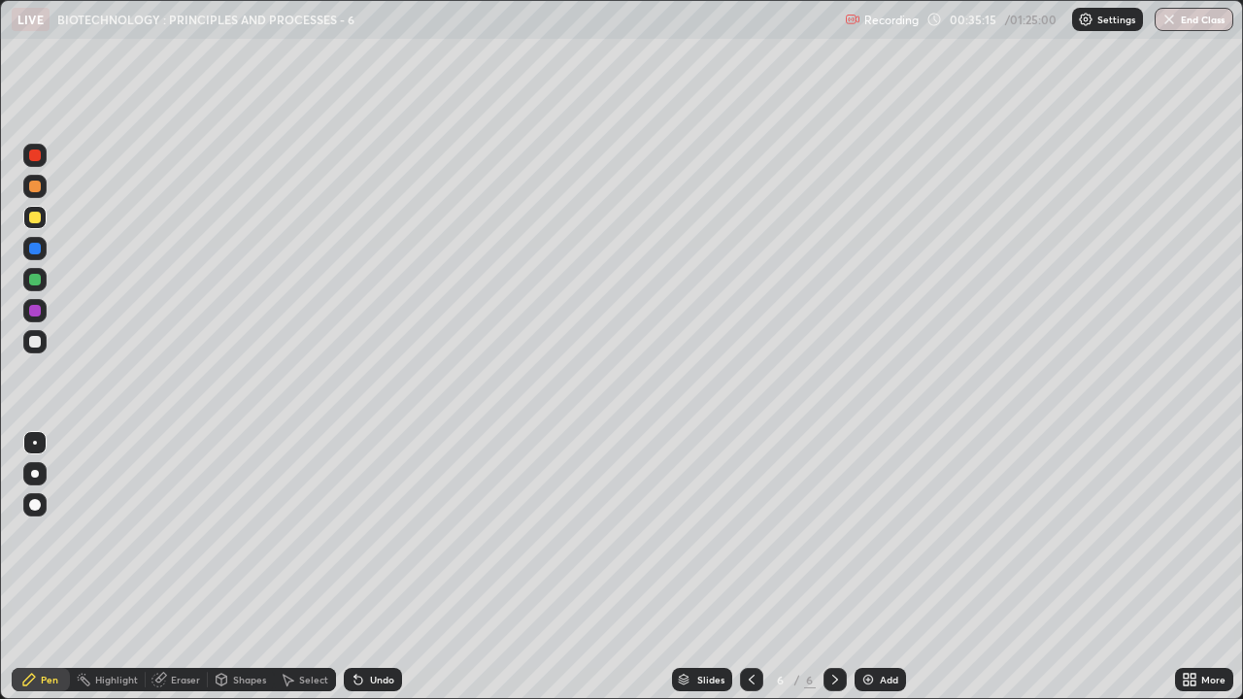
click at [33, 339] on div at bounding box center [35, 342] width 12 height 12
click at [38, 220] on div at bounding box center [35, 218] width 12 height 12
click at [184, 534] on div "Eraser" at bounding box center [185, 680] width 29 height 10
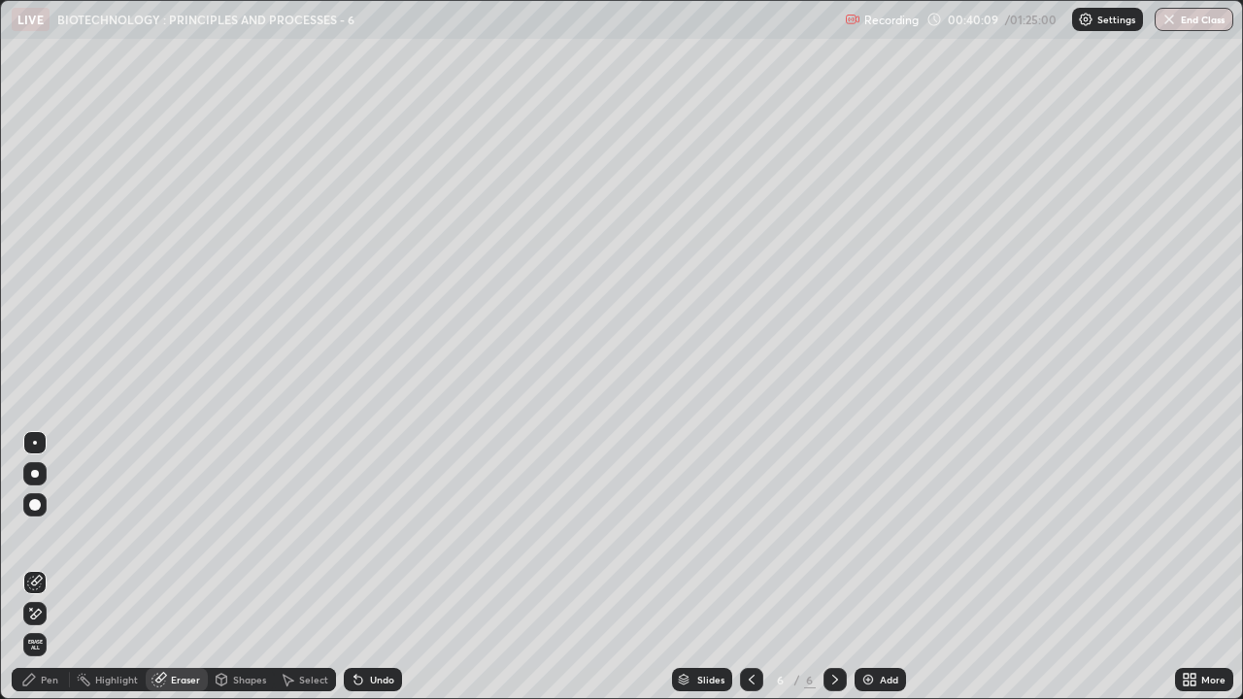
click at [32, 534] on icon at bounding box center [29, 680] width 12 height 12
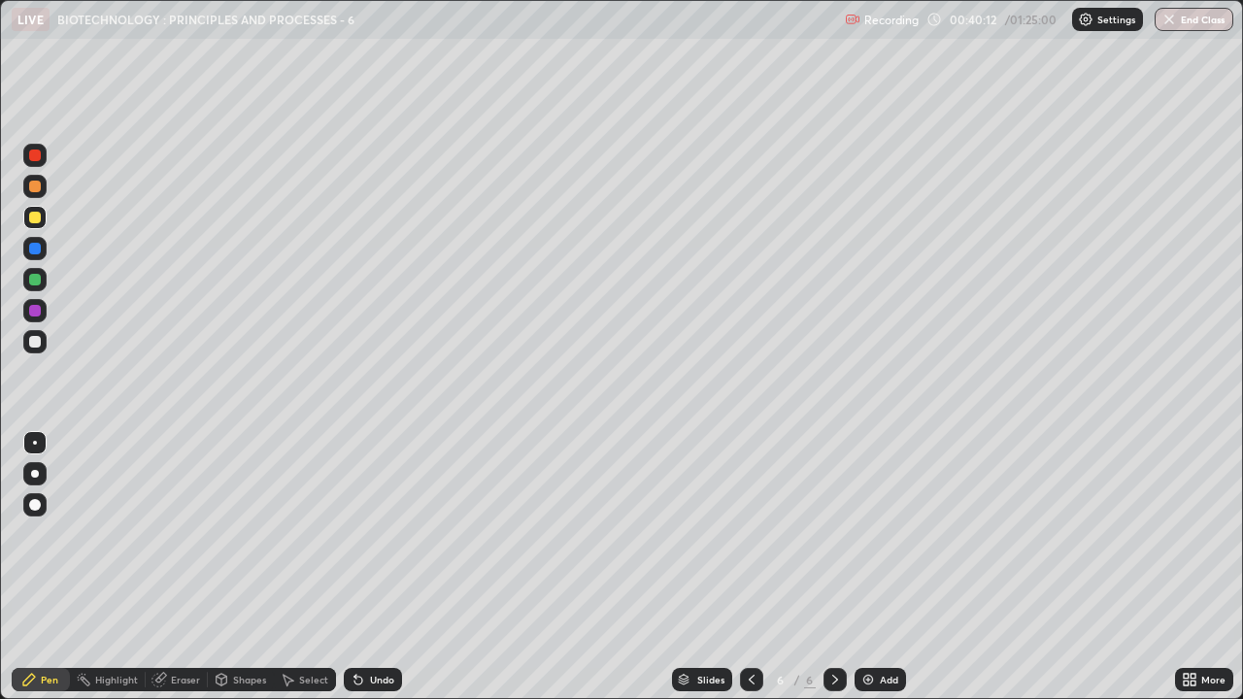
click at [864, 534] on img at bounding box center [868, 680] width 16 height 16
click at [175, 534] on div "Eraser" at bounding box center [185, 680] width 29 height 10
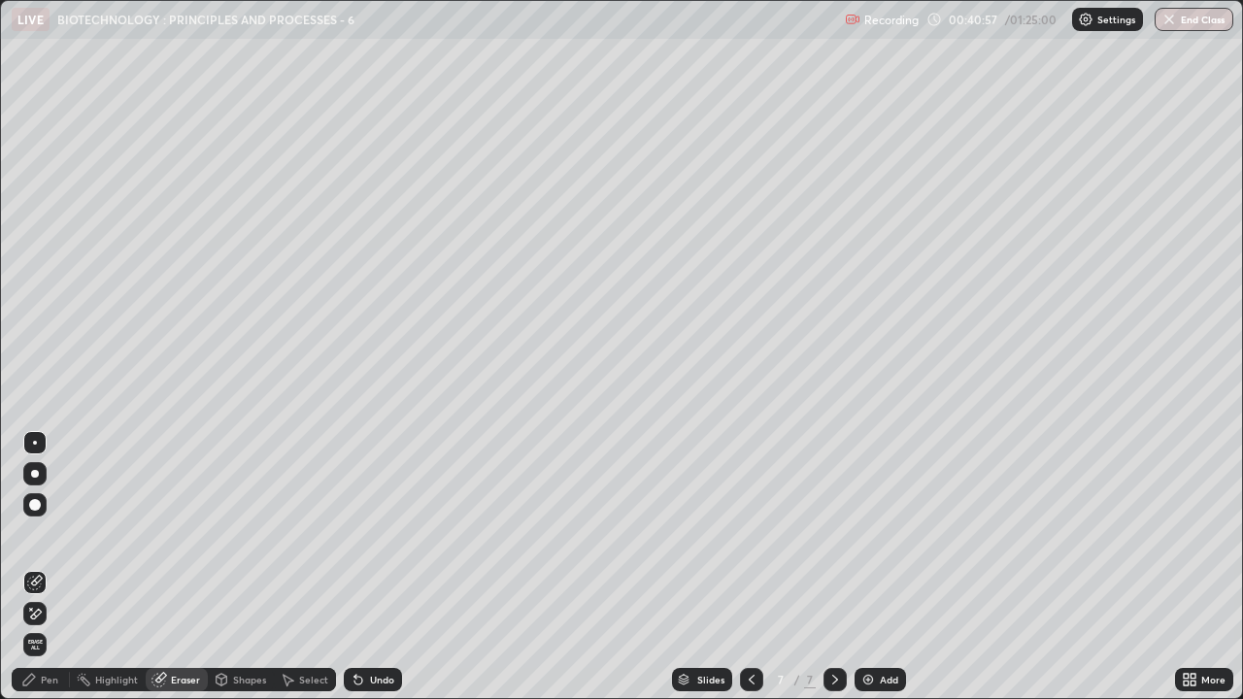
click at [45, 534] on div "Pen" at bounding box center [49, 680] width 17 height 10
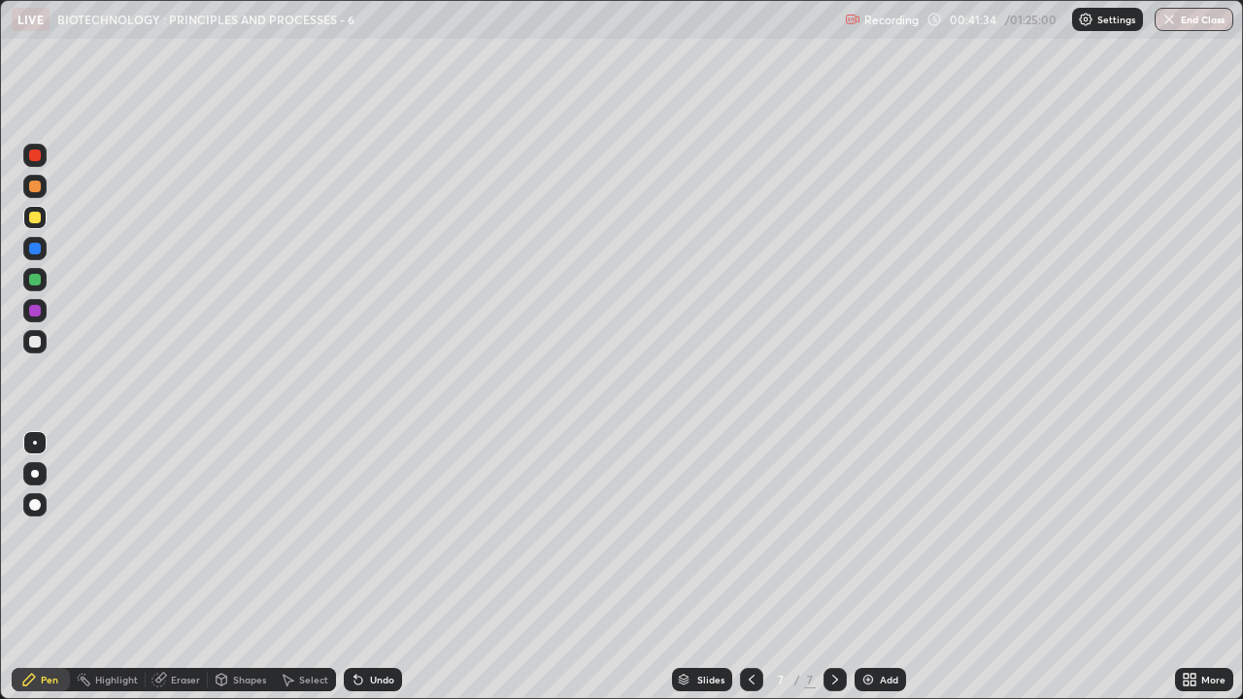
click at [25, 344] on div at bounding box center [34, 341] width 23 height 23
click at [34, 278] on div at bounding box center [35, 280] width 12 height 12
click at [29, 159] on div at bounding box center [35, 156] width 12 height 12
click at [34, 278] on div at bounding box center [35, 280] width 12 height 12
click at [33, 219] on div at bounding box center [35, 218] width 12 height 12
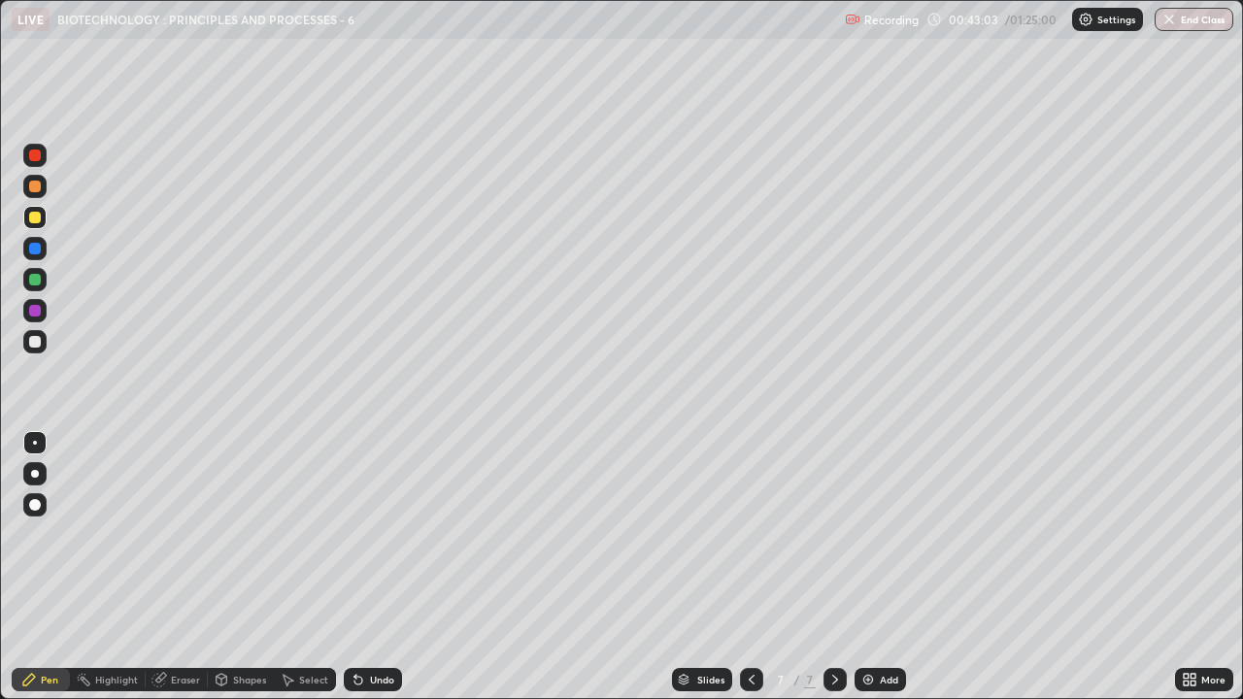
click at [31, 336] on div at bounding box center [35, 342] width 12 height 12
click at [36, 251] on div at bounding box center [35, 249] width 12 height 12
click at [25, 347] on div at bounding box center [34, 341] width 23 height 23
click at [37, 281] on div at bounding box center [35, 280] width 12 height 12
click at [33, 342] on div at bounding box center [35, 342] width 12 height 12
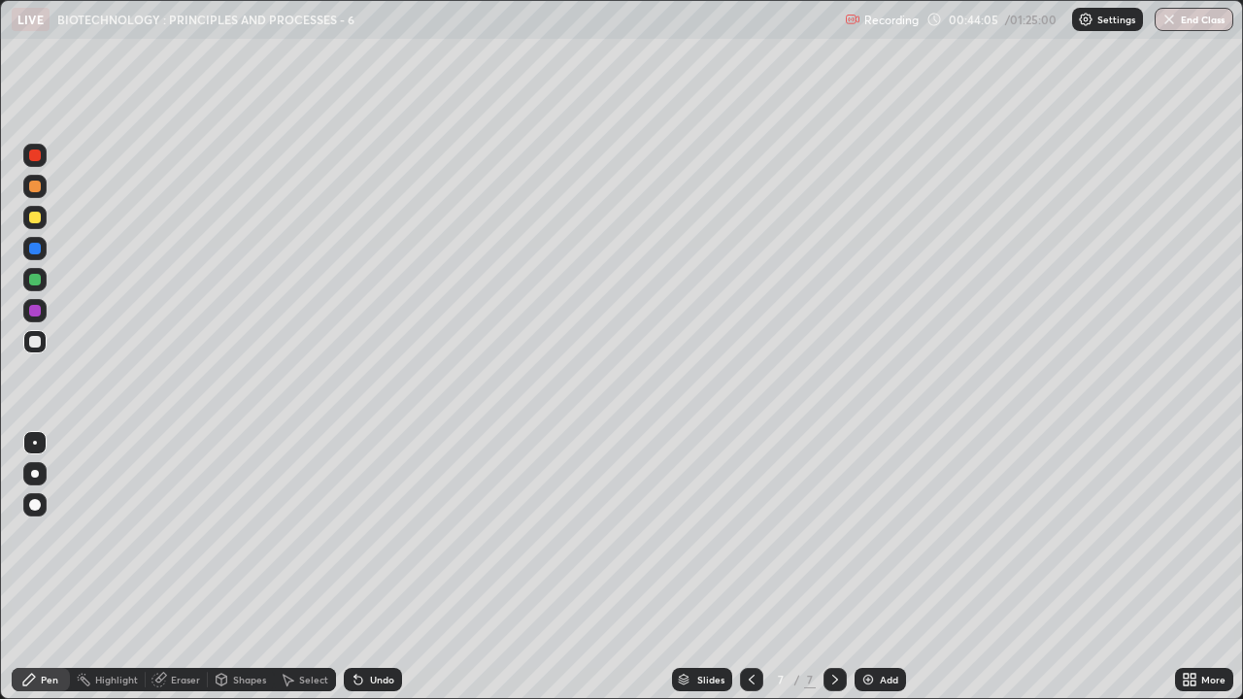
click at [33, 310] on div at bounding box center [35, 311] width 12 height 12
click at [30, 155] on div at bounding box center [35, 156] width 12 height 12
click at [35, 345] on div at bounding box center [35, 342] width 12 height 12
click at [373, 534] on div "Undo" at bounding box center [382, 680] width 24 height 10
click at [371, 534] on div "Undo" at bounding box center [373, 679] width 58 height 23
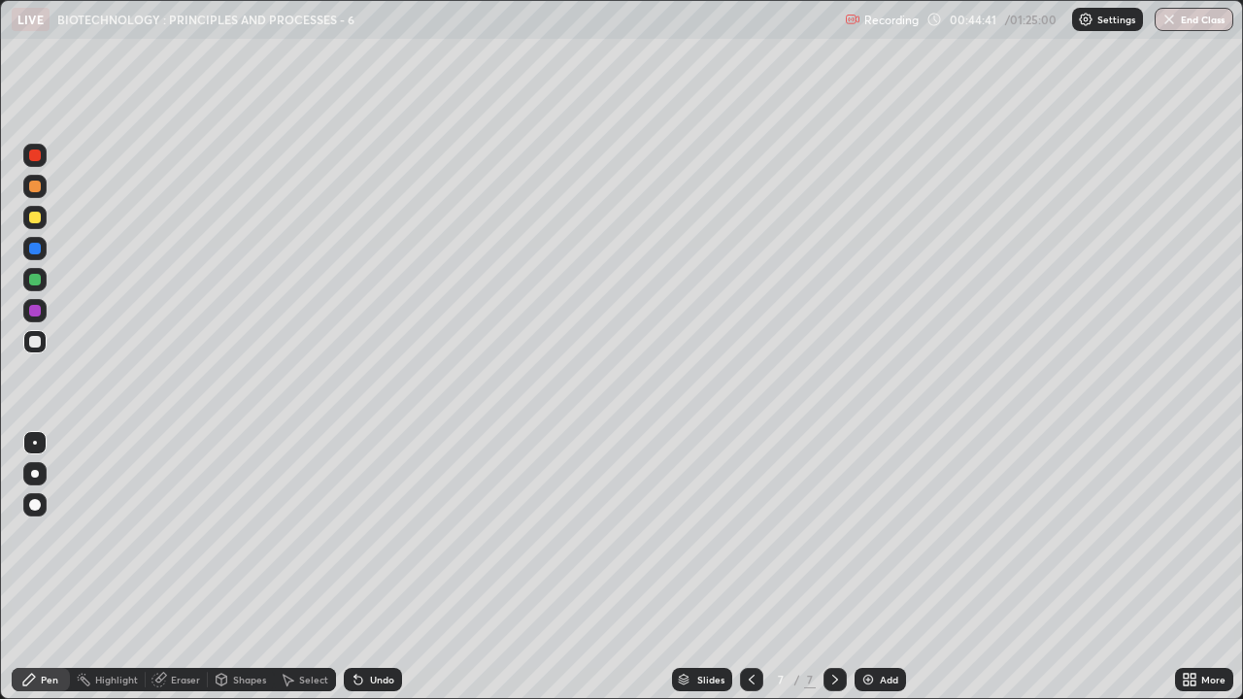
click at [374, 534] on div "Undo" at bounding box center [373, 679] width 58 height 23
click at [374, 534] on div "Undo" at bounding box center [382, 680] width 24 height 10
click at [362, 534] on icon at bounding box center [358, 680] width 16 height 16
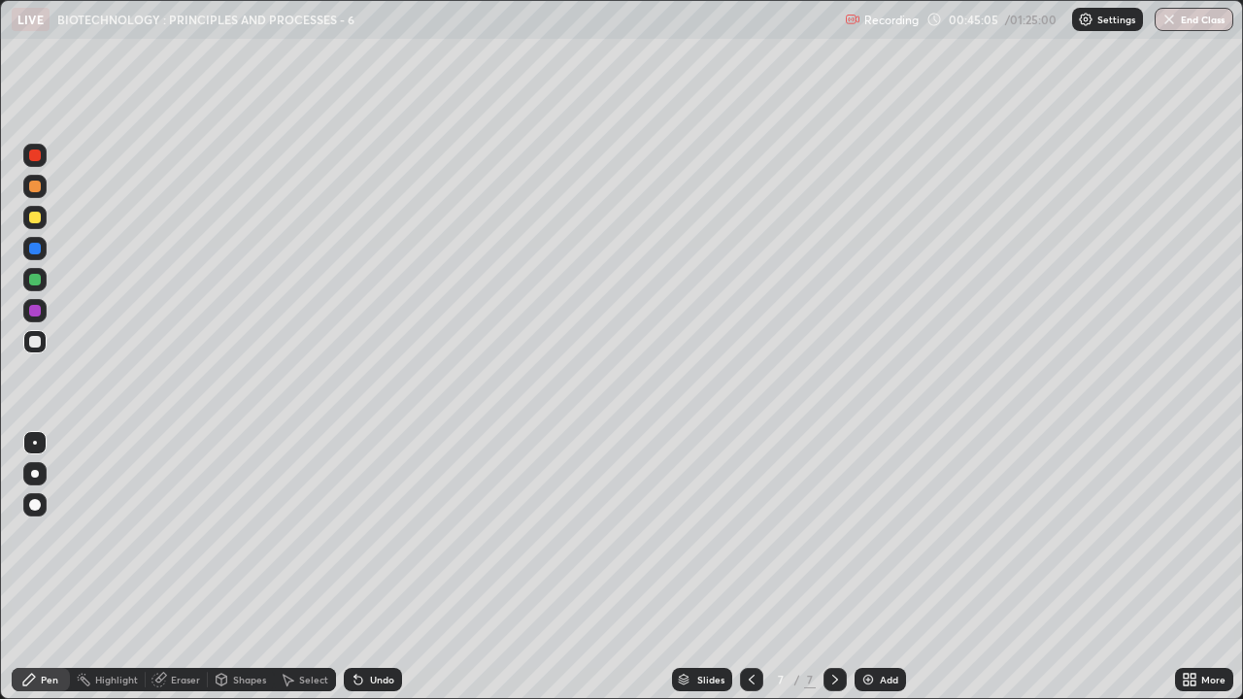
click at [363, 534] on icon at bounding box center [358, 680] width 16 height 16
click at [365, 534] on div "Undo" at bounding box center [373, 679] width 58 height 23
click at [873, 534] on img at bounding box center [868, 680] width 16 height 16
click at [35, 217] on div at bounding box center [35, 218] width 12 height 12
click at [178, 534] on div "Eraser" at bounding box center [185, 680] width 29 height 10
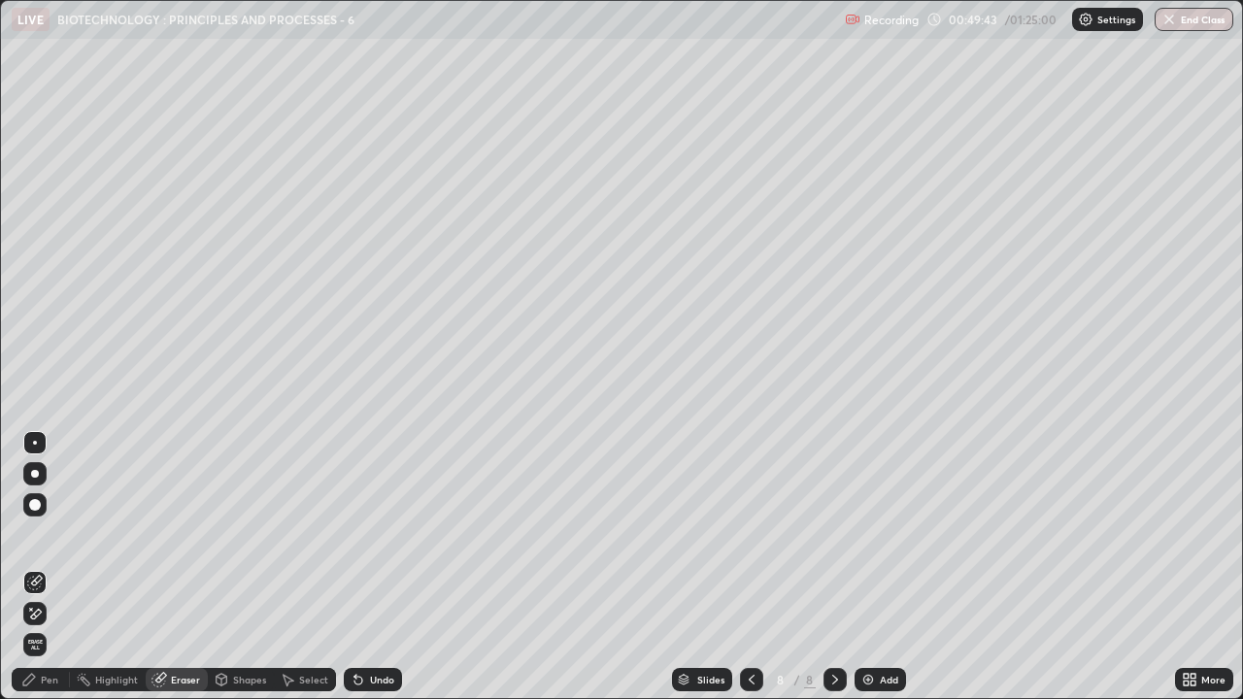
click at [44, 534] on div "Pen" at bounding box center [49, 680] width 17 height 10
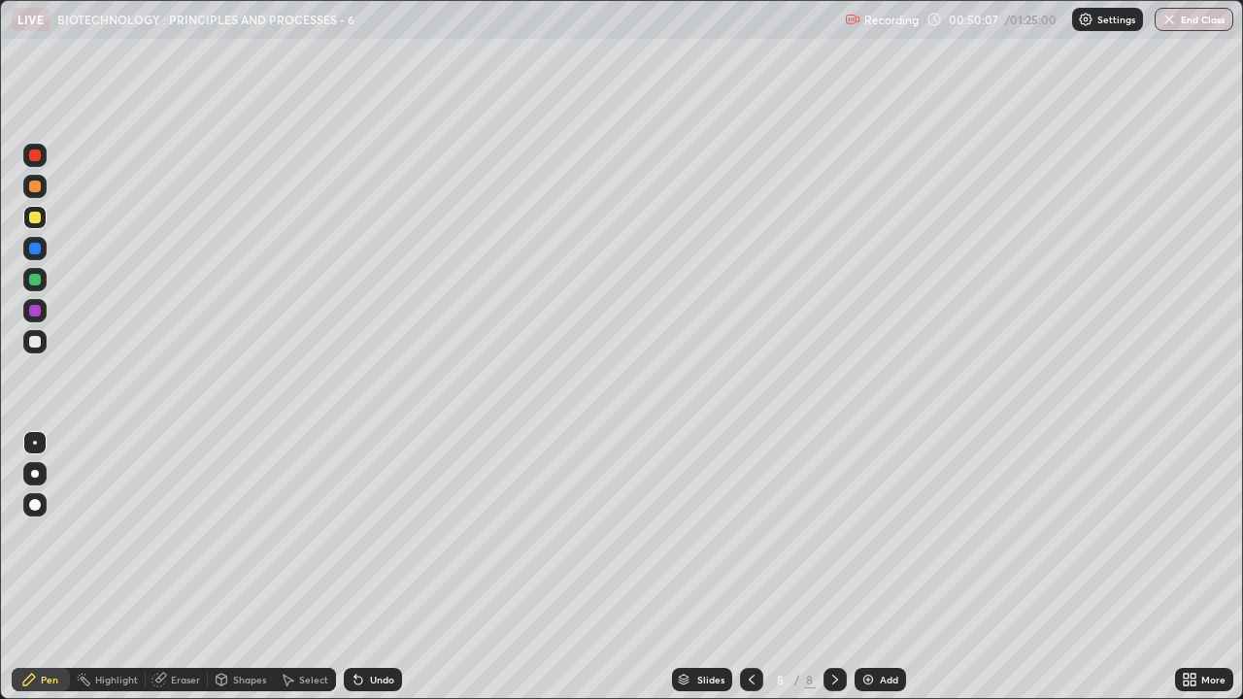
click at [36, 343] on div at bounding box center [35, 342] width 12 height 12
click at [355, 534] on icon at bounding box center [358, 681] width 8 height 8
click at [364, 534] on div "Undo" at bounding box center [373, 679] width 58 height 23
click at [366, 534] on div "Undo" at bounding box center [373, 679] width 58 height 23
click at [362, 534] on icon at bounding box center [358, 680] width 16 height 16
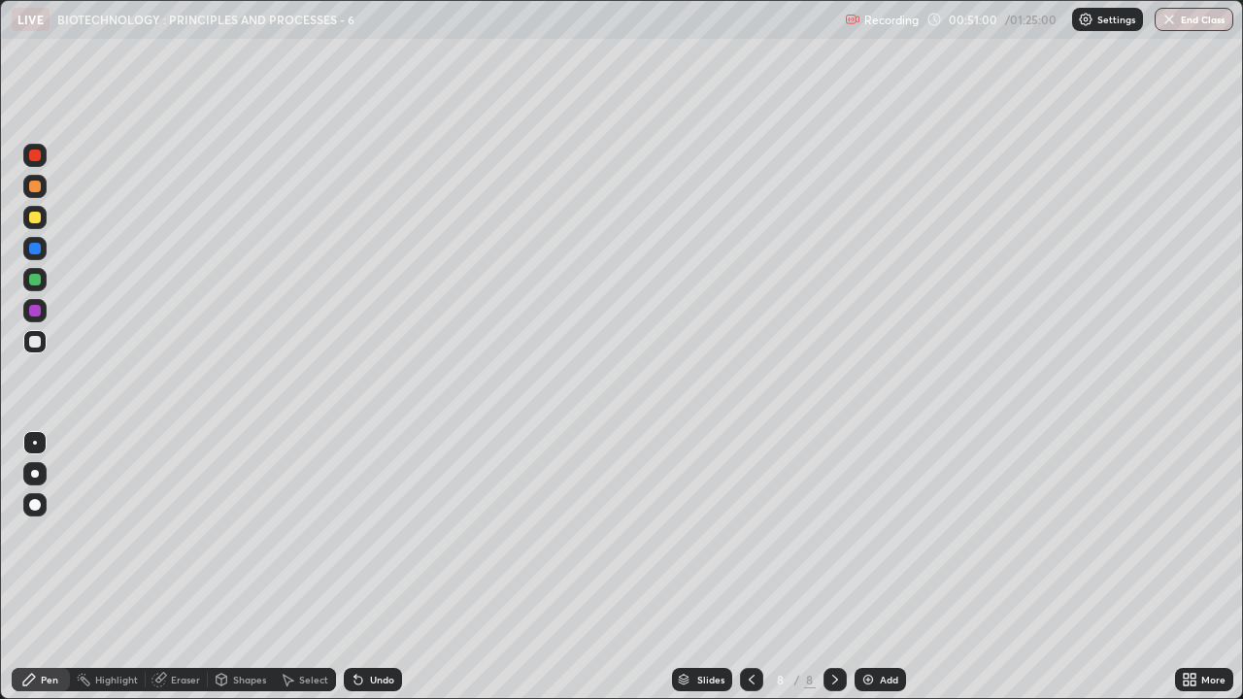
click at [362, 534] on icon at bounding box center [358, 680] width 16 height 16
click at [355, 534] on icon at bounding box center [358, 681] width 8 height 8
click at [33, 217] on div at bounding box center [35, 218] width 12 height 12
click at [36, 282] on div at bounding box center [35, 280] width 12 height 12
click at [35, 343] on div at bounding box center [35, 342] width 12 height 12
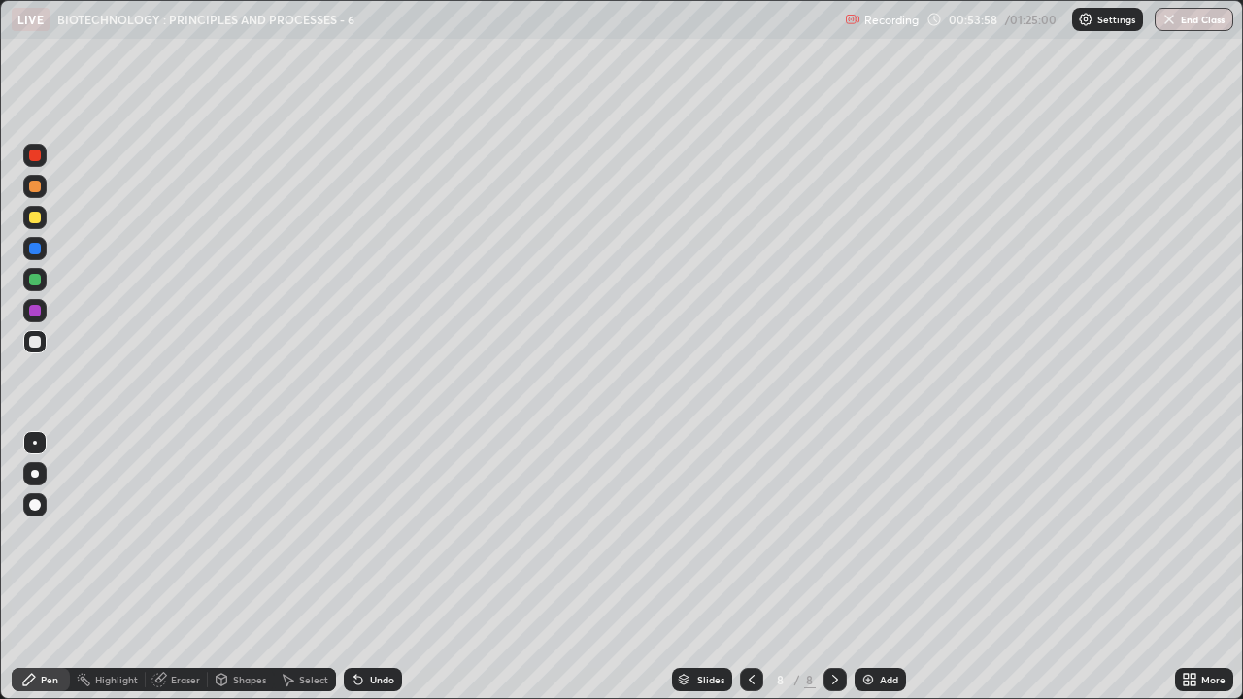
click at [31, 276] on div at bounding box center [35, 280] width 12 height 12
click at [865, 534] on img at bounding box center [868, 680] width 16 height 16
click at [30, 222] on div at bounding box center [35, 218] width 12 height 12
click at [34, 343] on div at bounding box center [35, 342] width 12 height 12
click at [27, 220] on div at bounding box center [34, 217] width 23 height 23
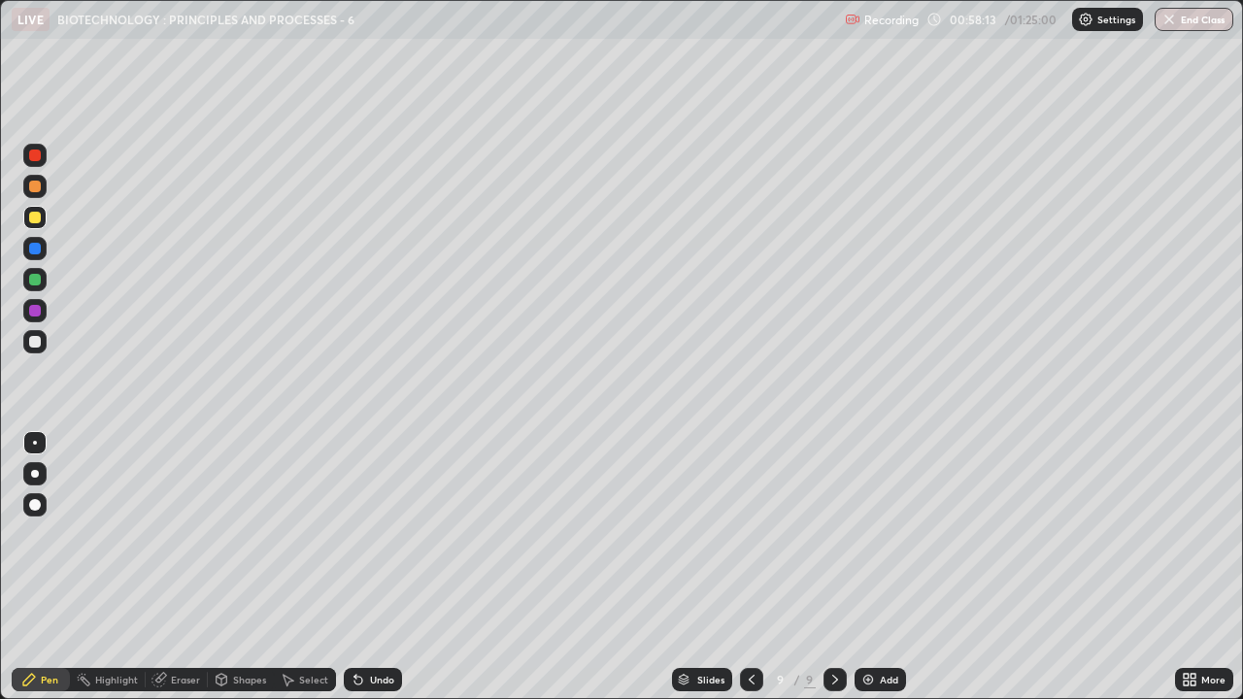
click at [31, 350] on div at bounding box center [34, 341] width 23 height 23
click at [36, 221] on div at bounding box center [35, 218] width 12 height 12
click at [375, 534] on div "Undo" at bounding box center [382, 680] width 24 height 10
click at [33, 280] on div at bounding box center [35, 280] width 12 height 12
click at [30, 220] on div at bounding box center [35, 218] width 12 height 12
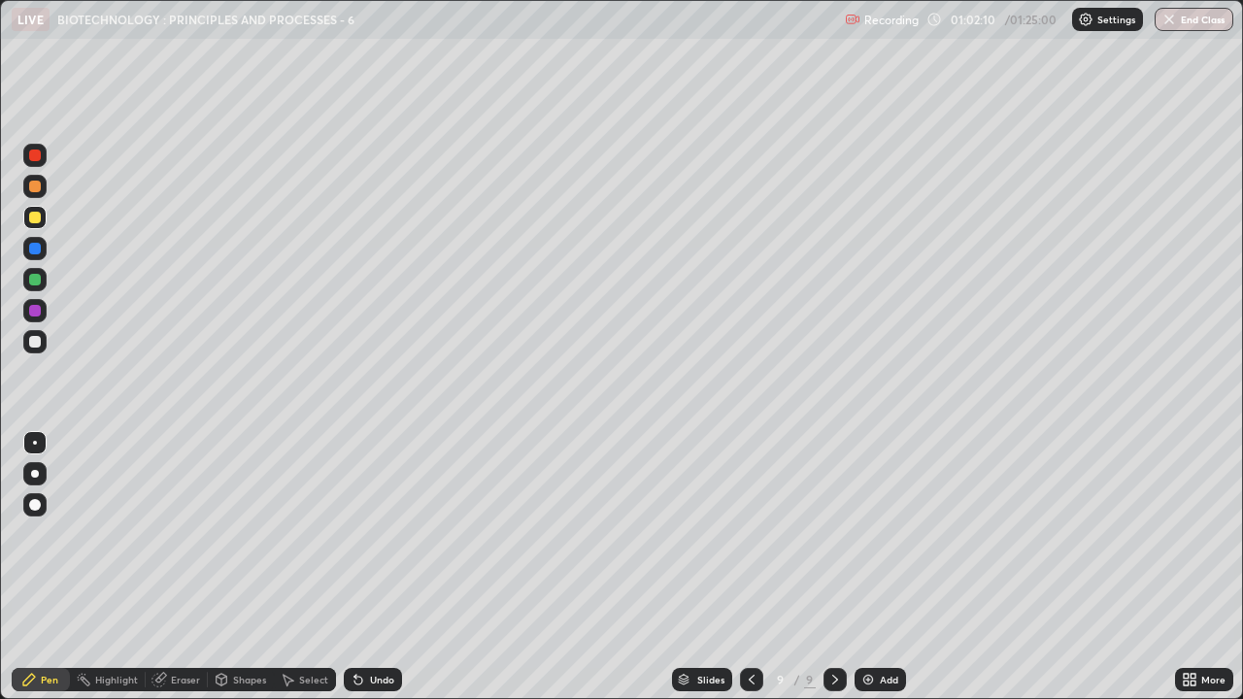
click at [33, 343] on div at bounding box center [35, 342] width 12 height 12
click at [864, 534] on img at bounding box center [868, 680] width 16 height 16
click at [32, 224] on div at bounding box center [34, 217] width 23 height 23
click at [33, 342] on div at bounding box center [35, 342] width 12 height 12
click at [356, 534] on icon at bounding box center [358, 681] width 8 height 8
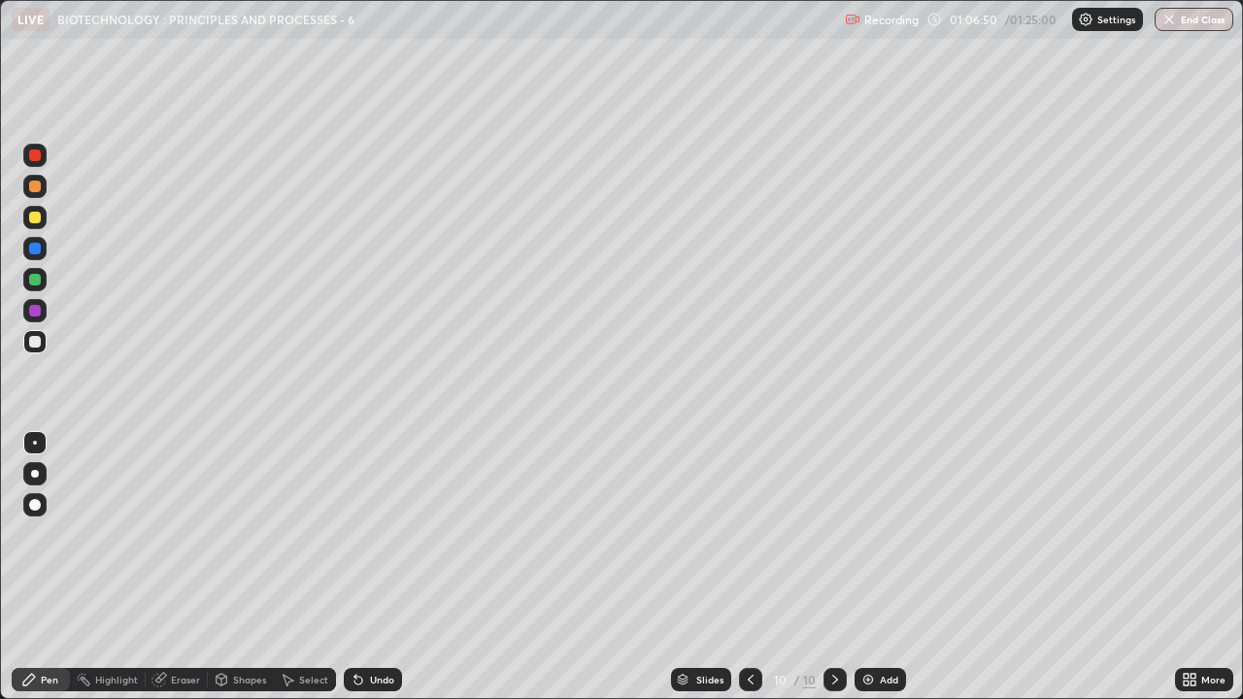
click at [354, 534] on icon at bounding box center [358, 681] width 8 height 8
click at [865, 534] on img at bounding box center [868, 680] width 16 height 16
click at [36, 218] on div at bounding box center [35, 218] width 12 height 12
click at [749, 534] on icon at bounding box center [752, 680] width 6 height 10
click at [833, 534] on icon at bounding box center [835, 680] width 16 height 16
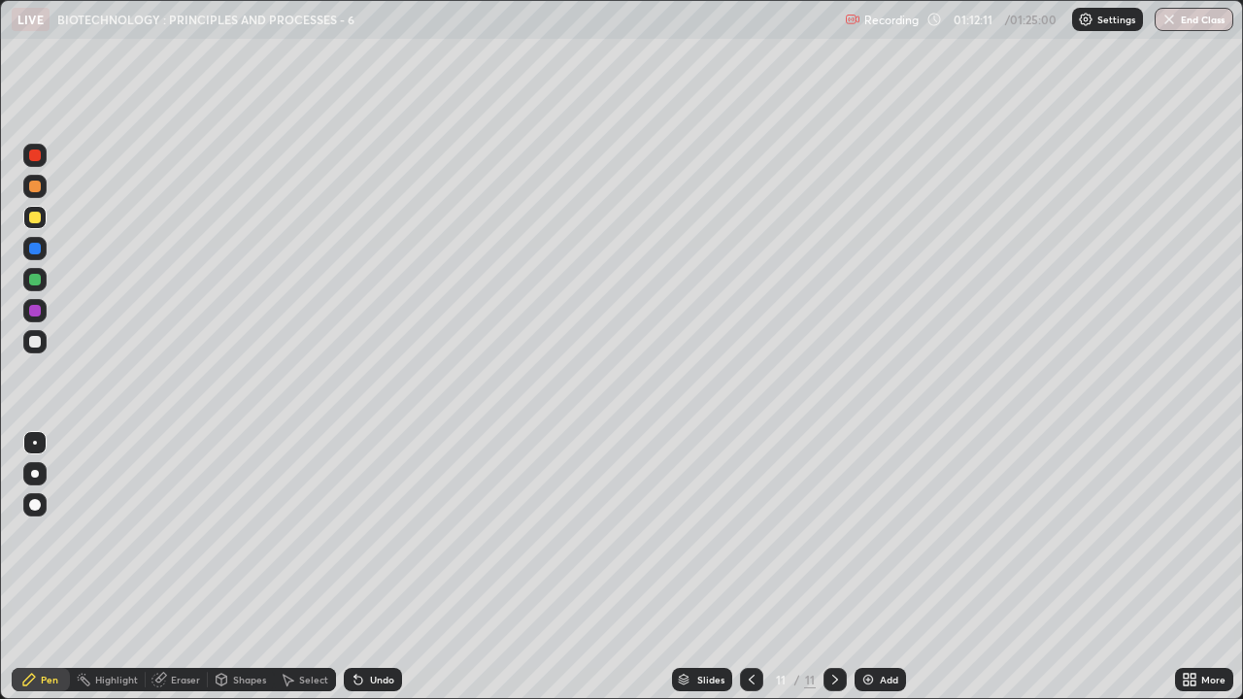
click at [26, 342] on div at bounding box center [34, 341] width 23 height 23
click at [32, 214] on div at bounding box center [35, 218] width 12 height 12
click at [247, 534] on div "Shapes" at bounding box center [249, 680] width 33 height 10
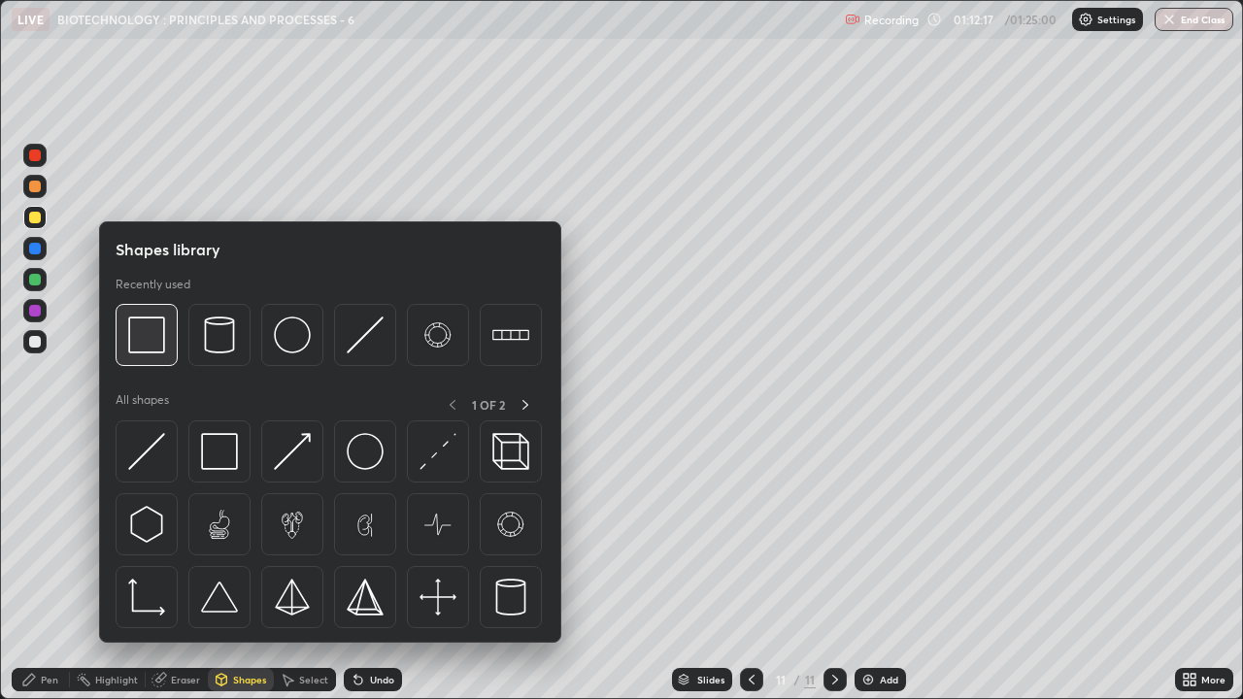
click at [148, 340] on img at bounding box center [146, 335] width 37 height 37
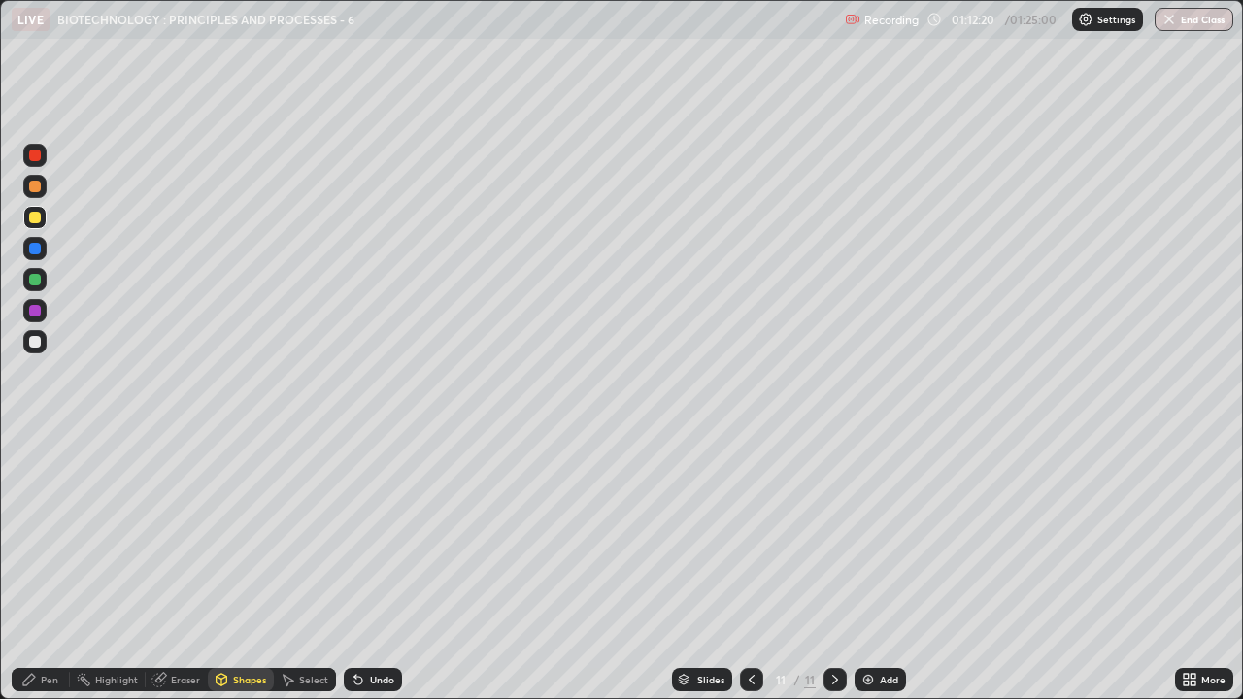
click at [30, 243] on div at bounding box center [34, 248] width 23 height 23
click at [31, 343] on div at bounding box center [35, 342] width 12 height 12
click at [34, 343] on div at bounding box center [35, 342] width 12 height 12
click at [32, 534] on icon at bounding box center [29, 680] width 16 height 16
click at [364, 534] on div "Undo" at bounding box center [373, 679] width 58 height 23
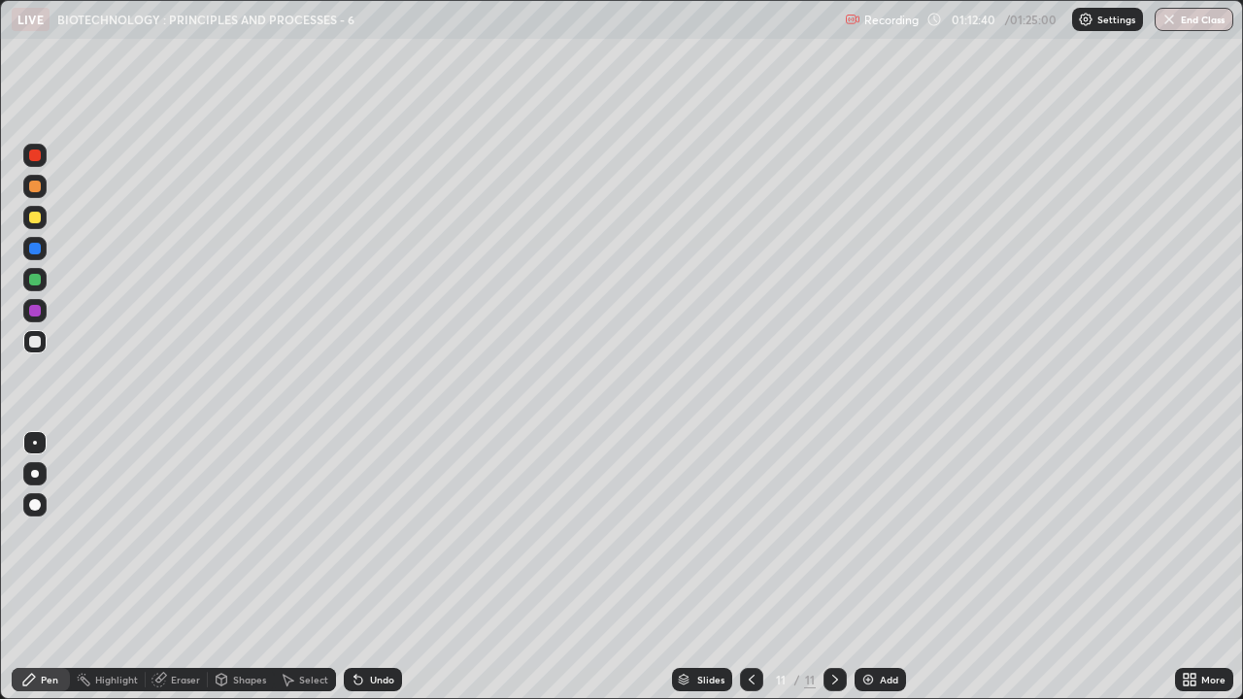
click at [182, 534] on div "Eraser" at bounding box center [185, 680] width 29 height 10
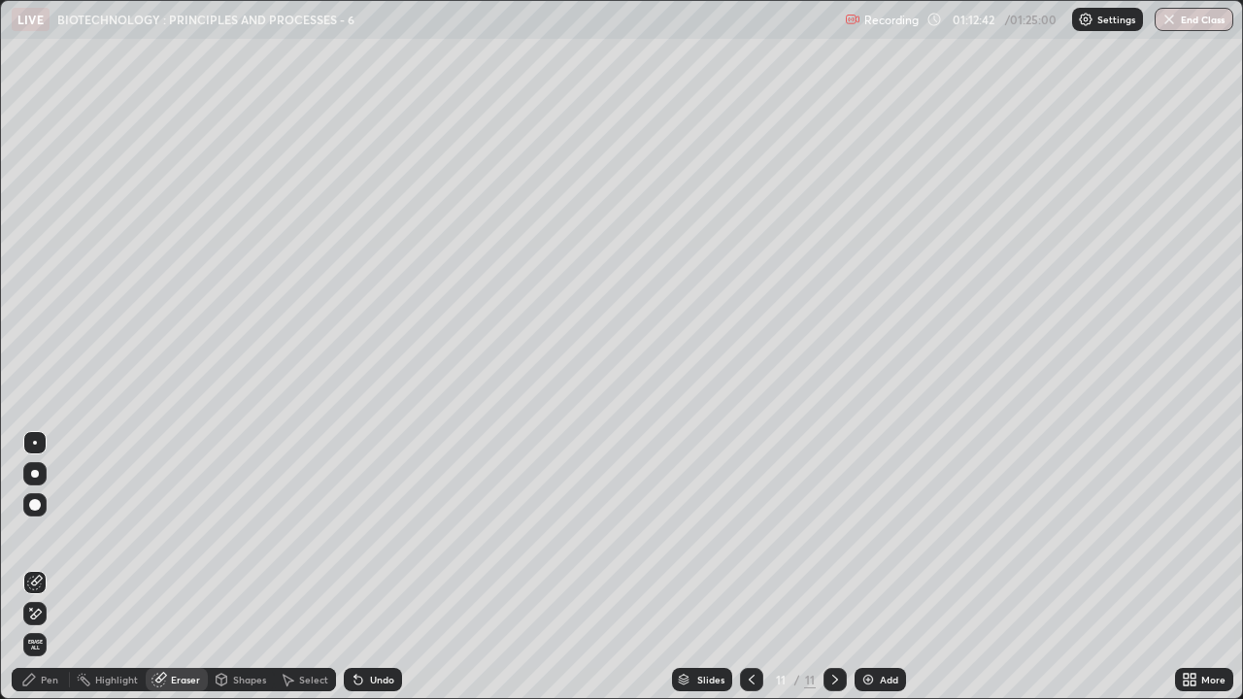
click at [50, 534] on div "Pen" at bounding box center [49, 680] width 17 height 10
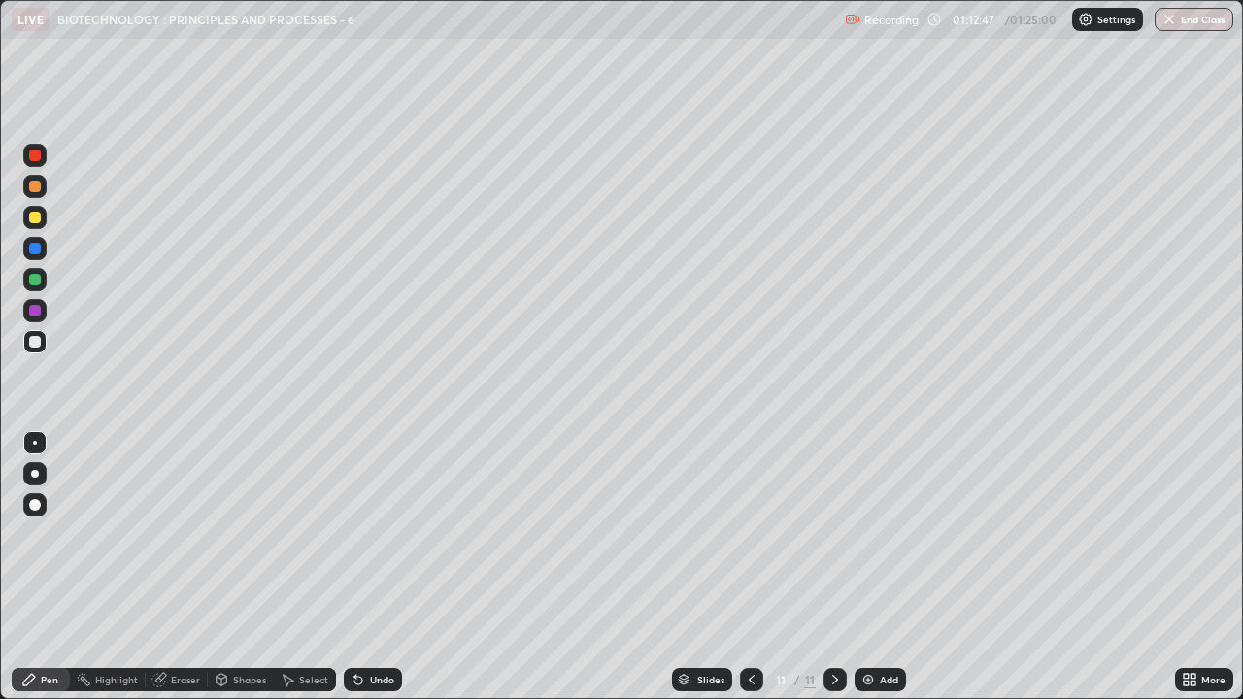
click at [364, 534] on div "Undo" at bounding box center [373, 679] width 58 height 23
click at [368, 534] on div "Undo" at bounding box center [373, 679] width 58 height 23
click at [367, 534] on div "Undo" at bounding box center [373, 679] width 58 height 23
click at [368, 534] on div "Undo" at bounding box center [373, 679] width 58 height 23
click at [369, 534] on div "Undo" at bounding box center [373, 679] width 58 height 23
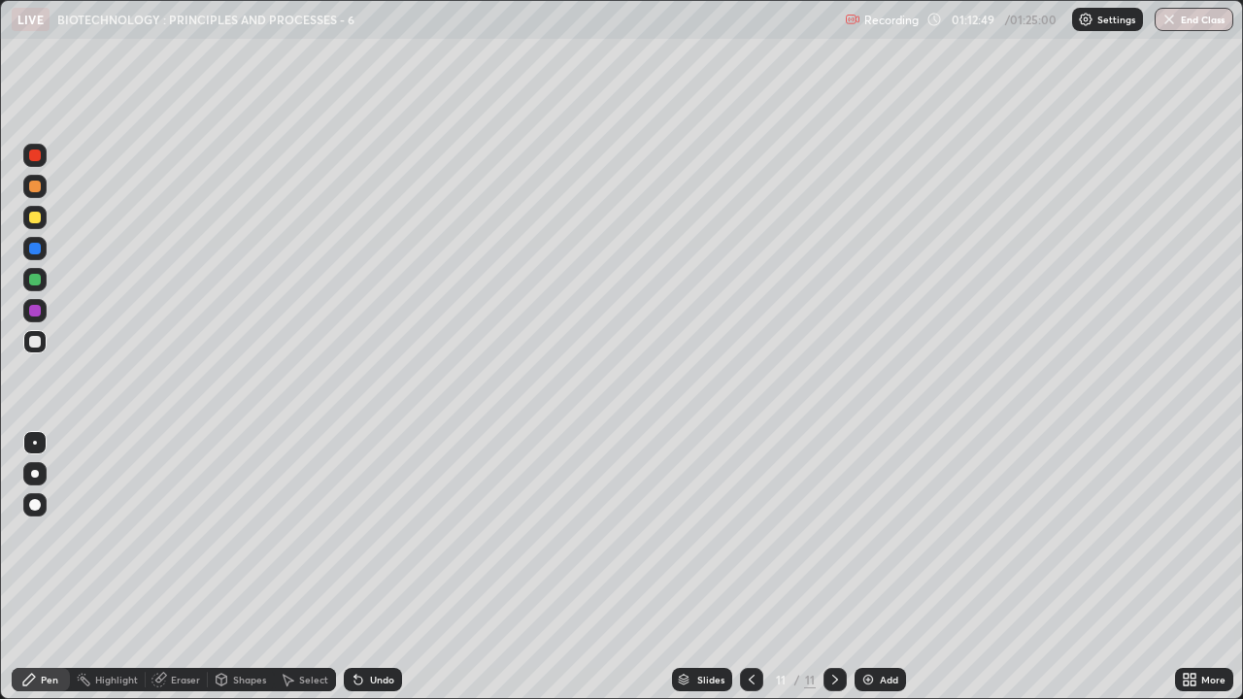
click at [33, 217] on div at bounding box center [35, 218] width 12 height 12
click at [244, 534] on div "Shapes" at bounding box center [249, 680] width 33 height 10
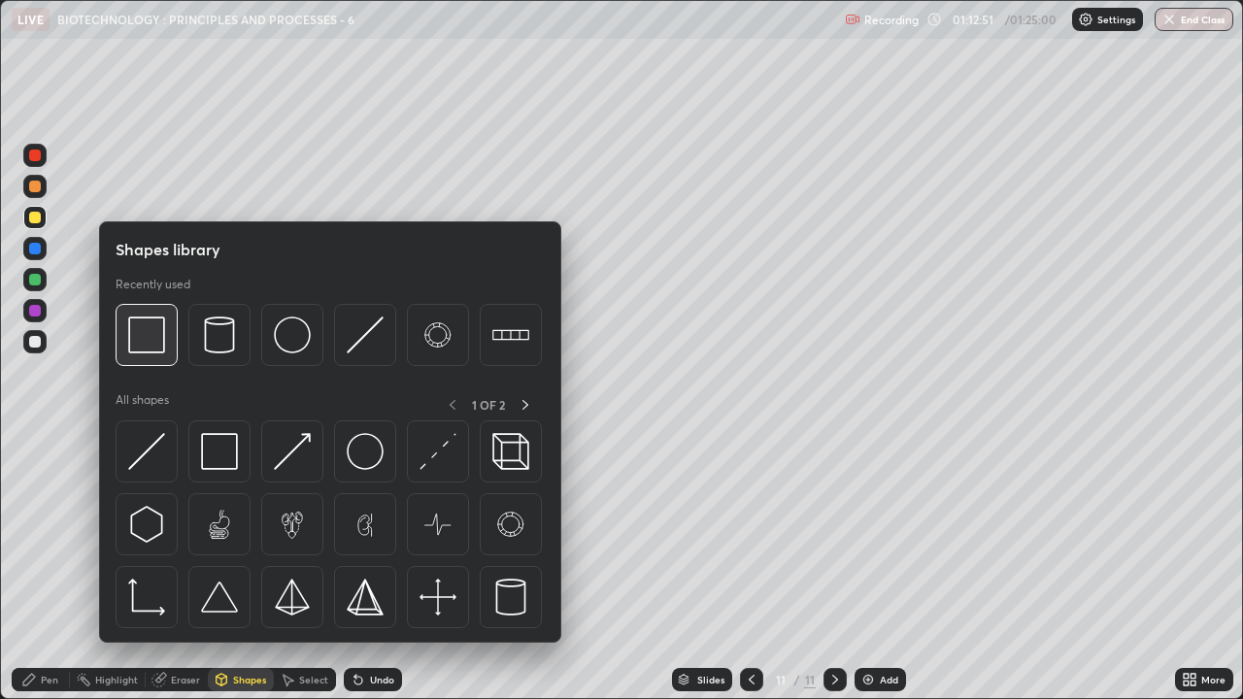
click at [165, 347] on img at bounding box center [146, 335] width 37 height 37
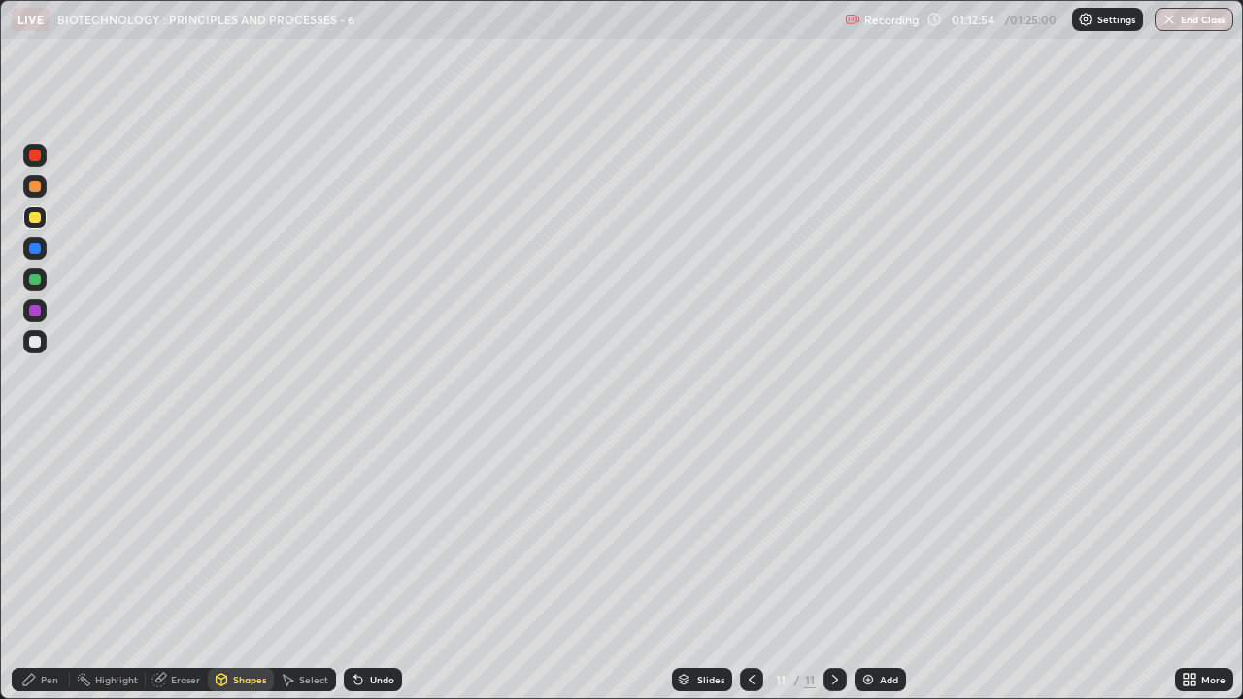
click at [32, 248] on div at bounding box center [35, 249] width 12 height 12
click at [29, 337] on div at bounding box center [35, 342] width 12 height 12
click at [34, 534] on div "Pen" at bounding box center [41, 679] width 58 height 23
click at [182, 534] on div "Eraser" at bounding box center [185, 680] width 29 height 10
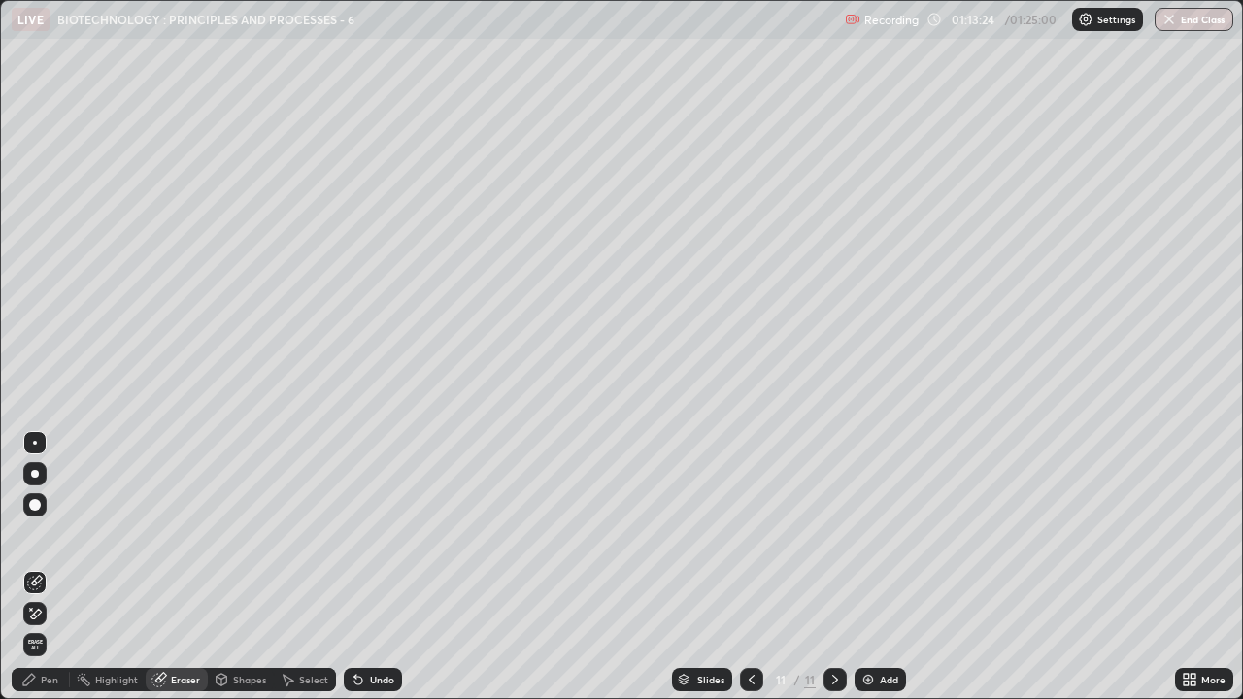
click at [45, 534] on div "Pen" at bounding box center [49, 680] width 17 height 10
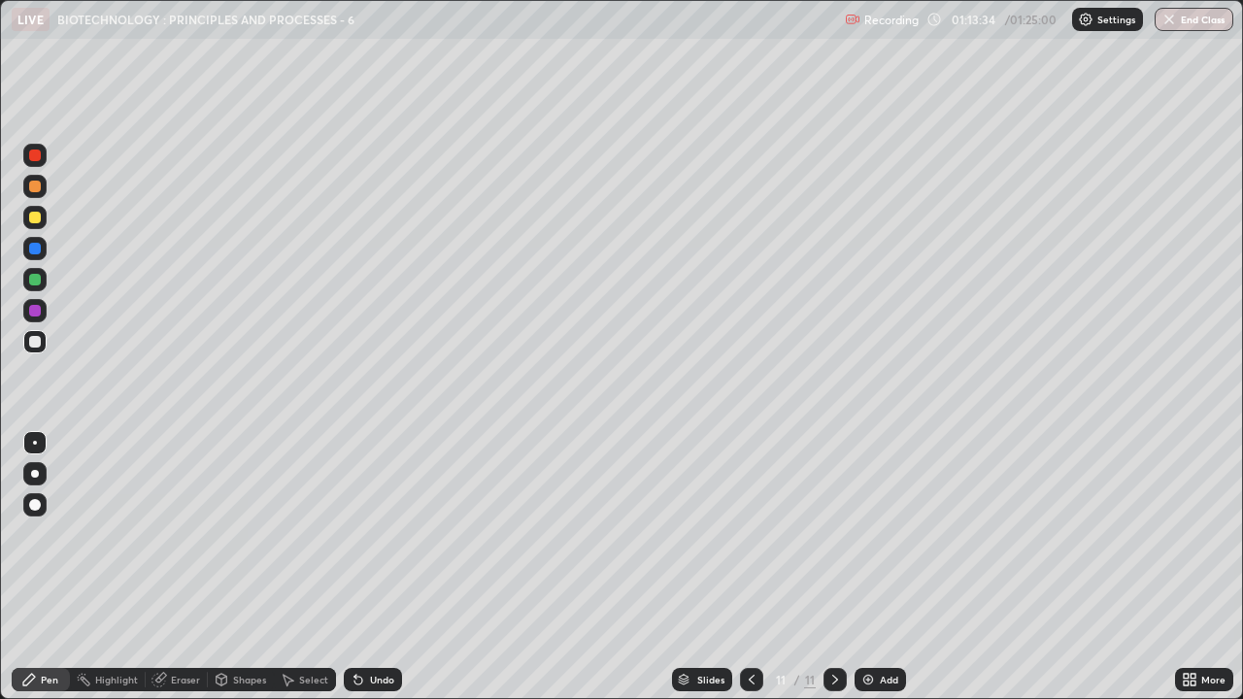
click at [31, 216] on div at bounding box center [35, 218] width 12 height 12
click at [36, 158] on div at bounding box center [35, 156] width 12 height 12
click at [34, 472] on div at bounding box center [35, 474] width 8 height 8
click at [35, 311] on div at bounding box center [35, 311] width 12 height 12
click at [35, 443] on div at bounding box center [35, 443] width 4 height 4
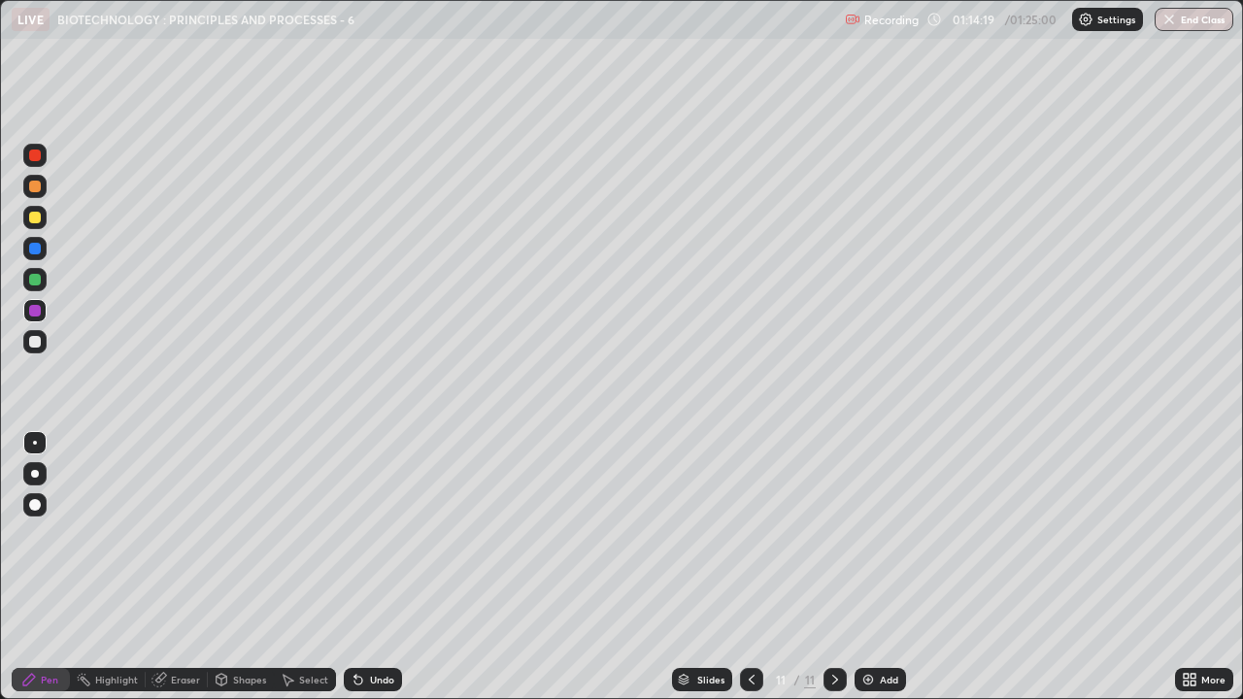
click at [26, 348] on div at bounding box center [34, 341] width 23 height 23
click at [36, 281] on div at bounding box center [35, 280] width 12 height 12
click at [366, 534] on div "Undo" at bounding box center [373, 679] width 58 height 23
click at [372, 534] on div "Undo" at bounding box center [382, 680] width 24 height 10
click at [370, 534] on div "Undo" at bounding box center [382, 680] width 24 height 10
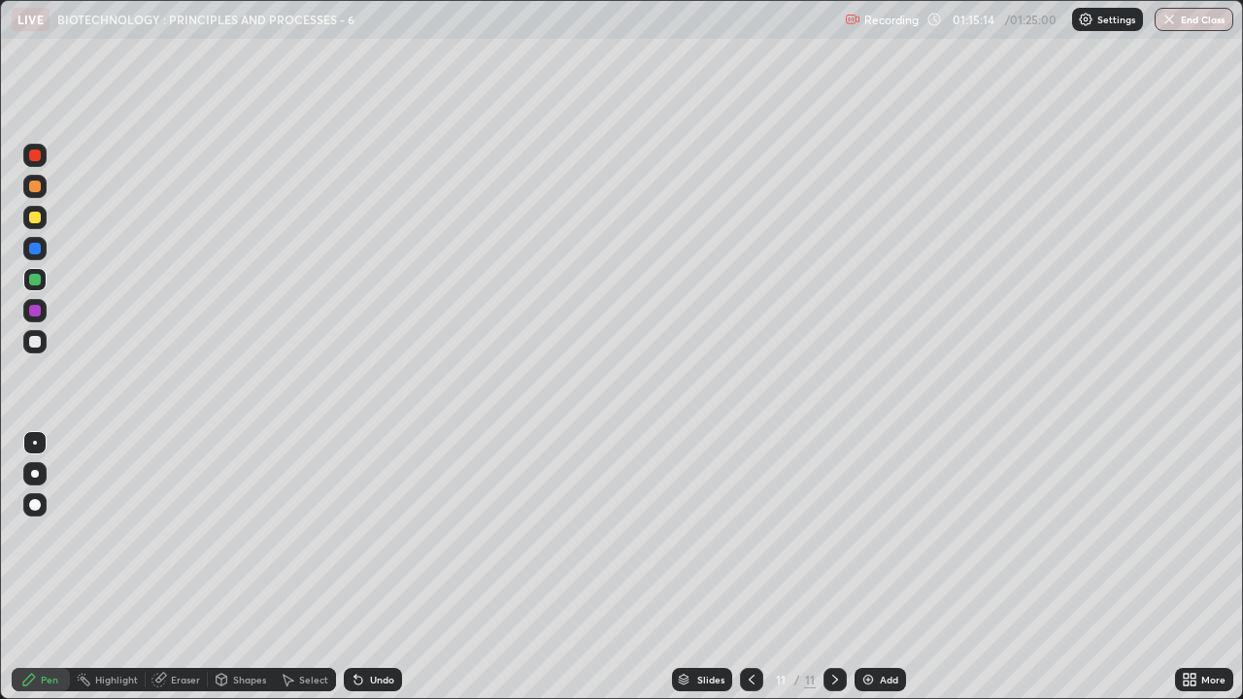
click at [373, 534] on div "Undo" at bounding box center [382, 680] width 24 height 10
click at [372, 534] on div "Undo" at bounding box center [382, 680] width 24 height 10
click at [34, 343] on div at bounding box center [35, 342] width 12 height 12
click at [243, 534] on div "Shapes" at bounding box center [249, 680] width 33 height 10
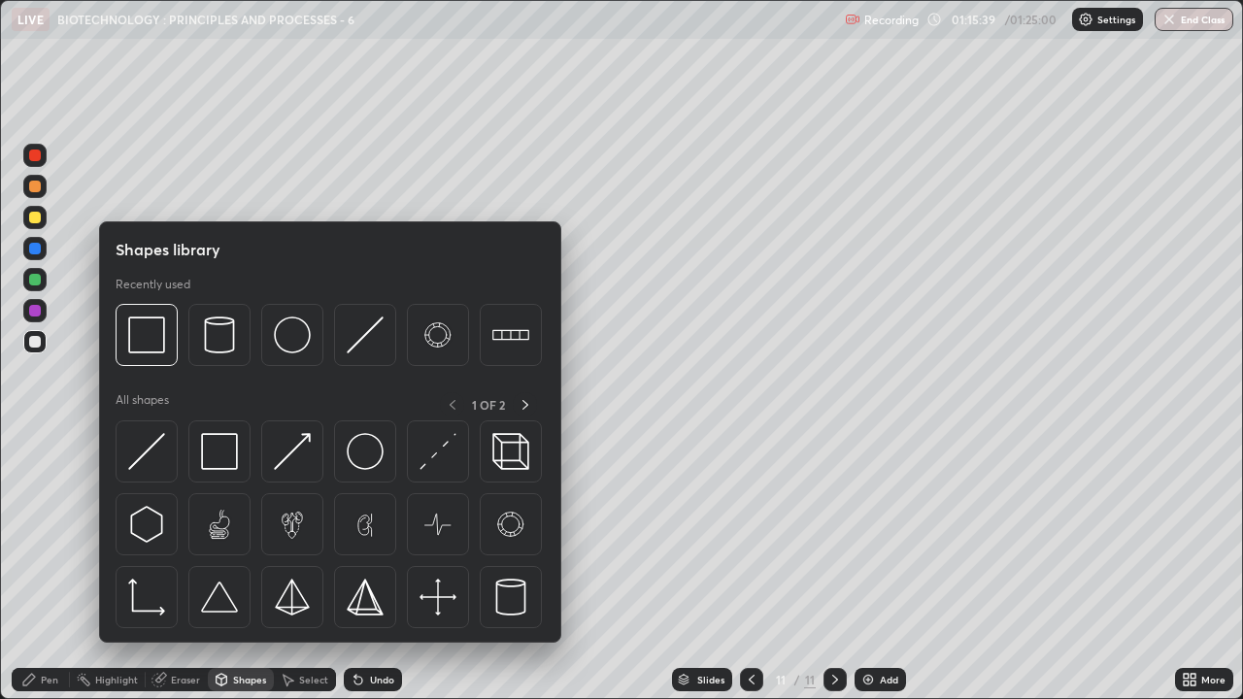
click at [186, 534] on div "Eraser" at bounding box center [177, 679] width 62 height 23
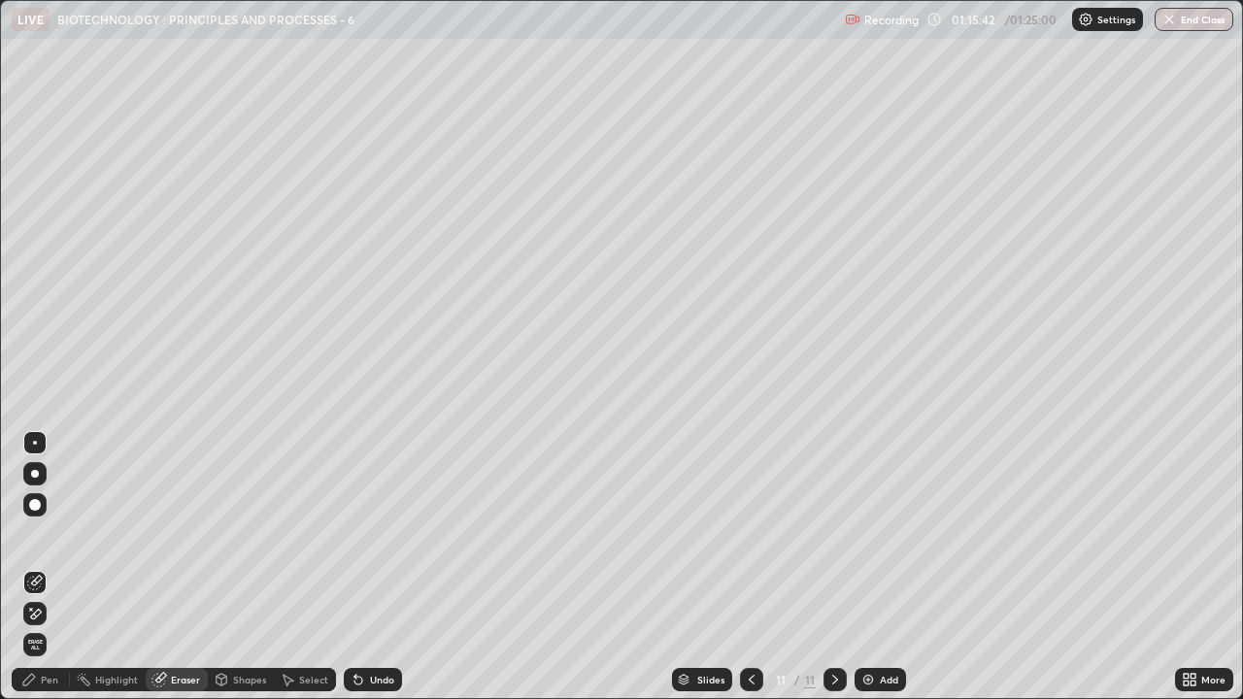
click at [43, 534] on div "Pen" at bounding box center [49, 680] width 17 height 10
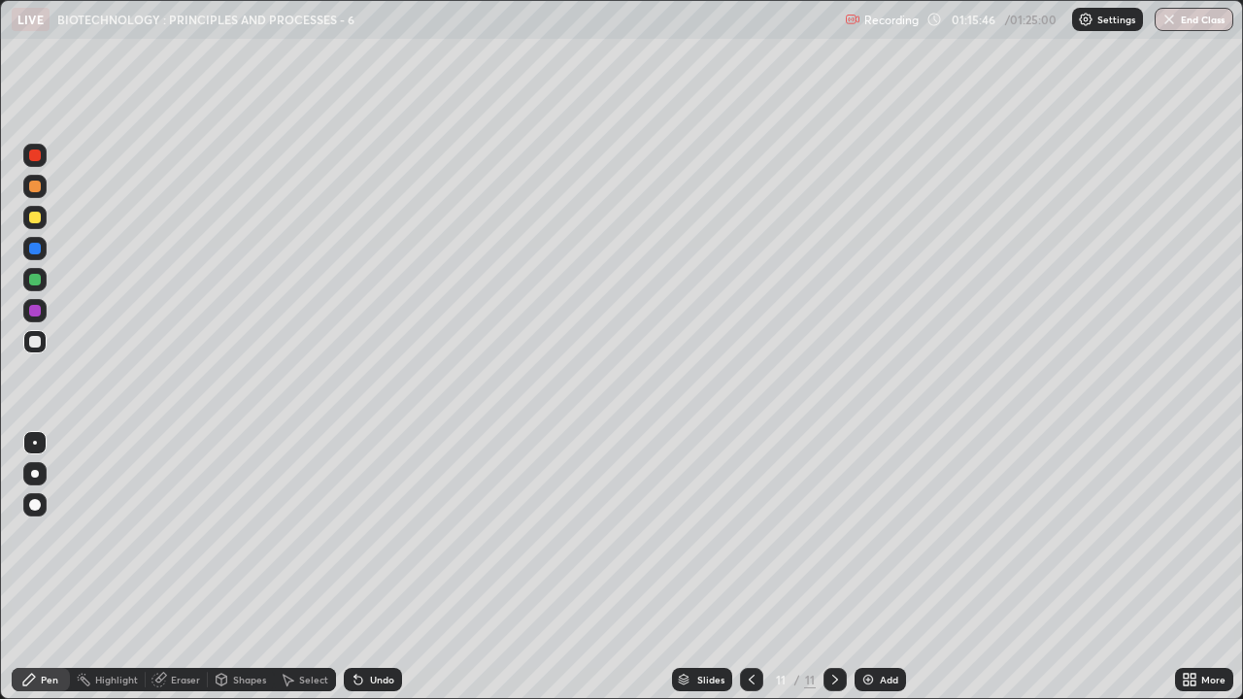
click at [32, 221] on div at bounding box center [35, 218] width 12 height 12
click at [37, 158] on div at bounding box center [35, 156] width 12 height 12
click at [1220, 25] on button "End Class" at bounding box center [1194, 19] width 77 height 23
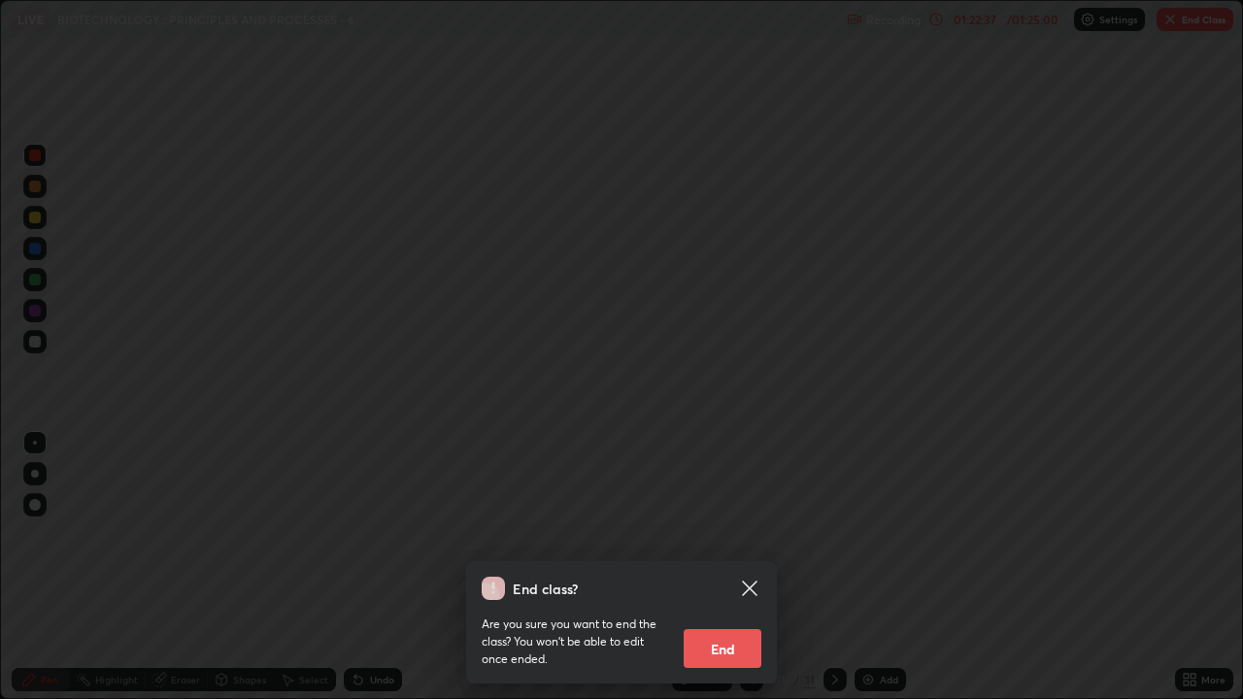
click at [736, 534] on button "End" at bounding box center [723, 648] width 78 height 39
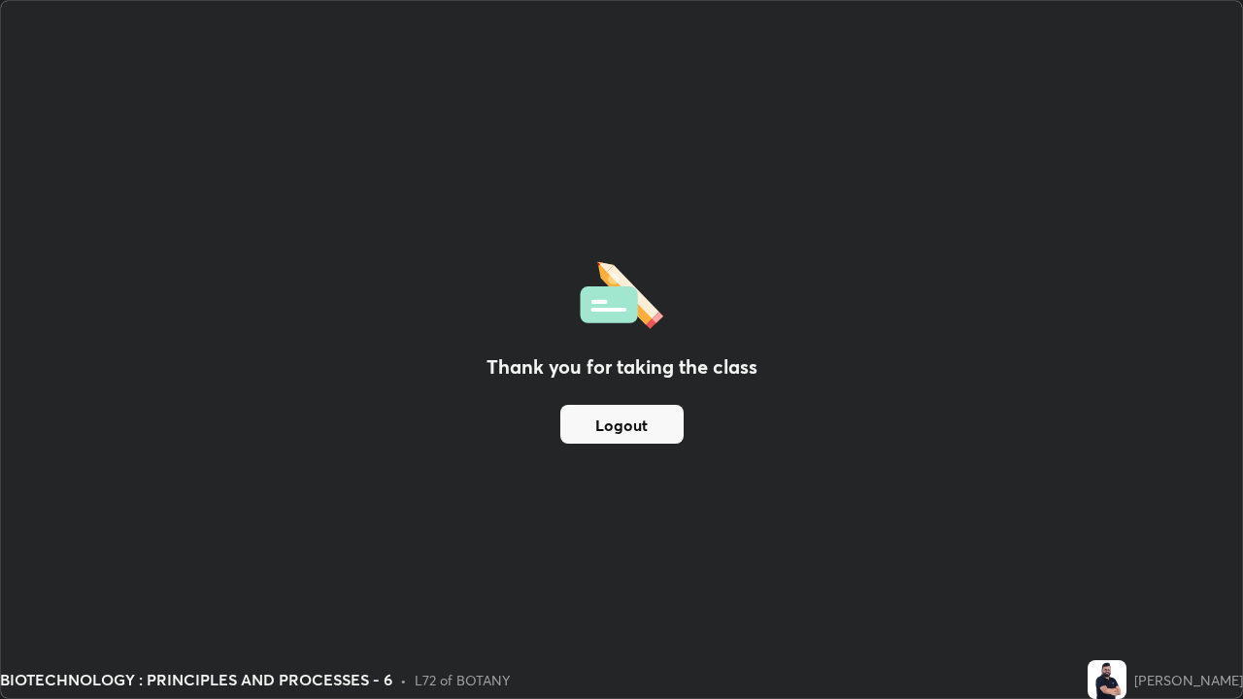
click at [664, 421] on button "Logout" at bounding box center [621, 424] width 123 height 39
